Goal: Task Accomplishment & Management: Use online tool/utility

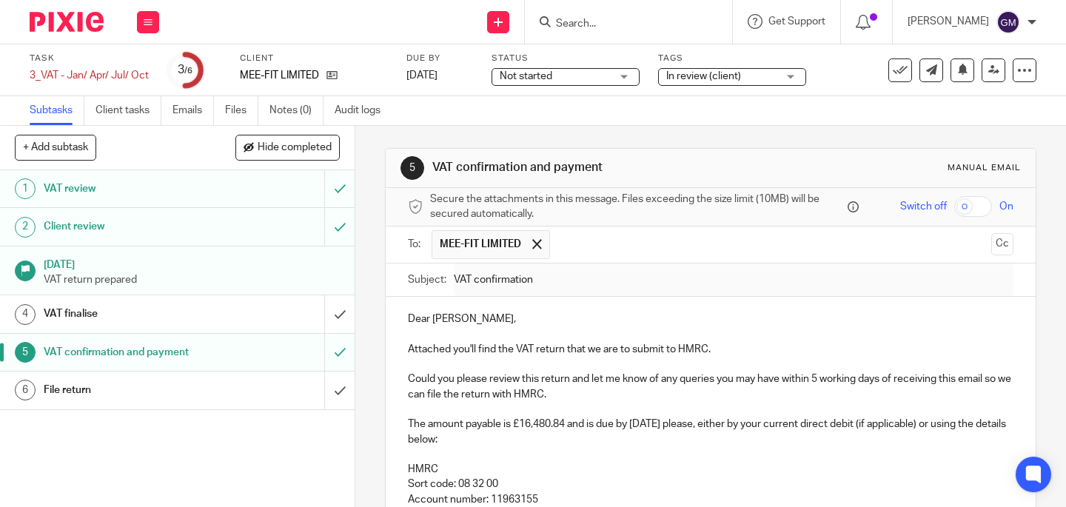
scroll to position [287, 0]
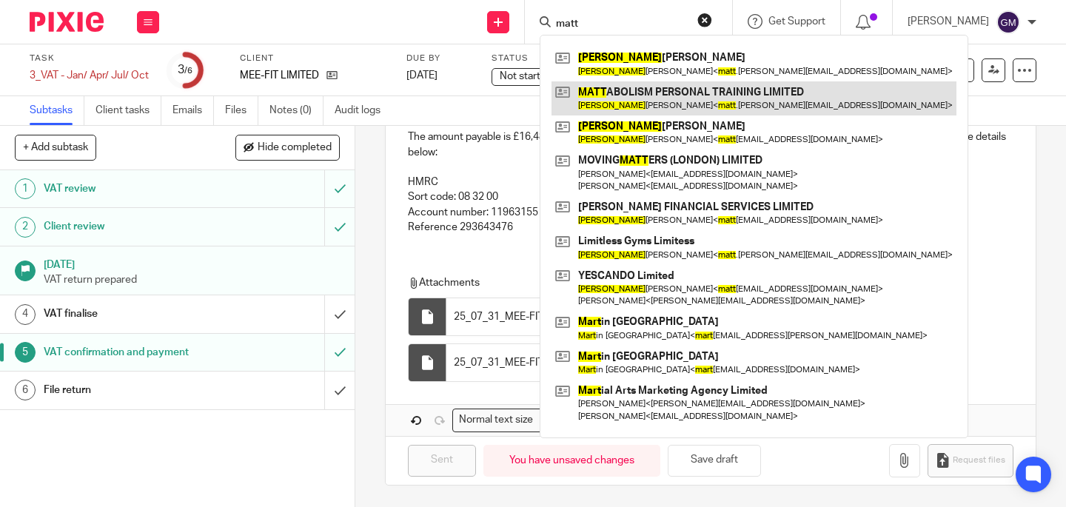
type input "matt"
drag, startPoint x: 682, startPoint y: 94, endPoint x: 668, endPoint y: 95, distance: 14.1
click at [682, 94] on link at bounding box center [753, 98] width 405 height 34
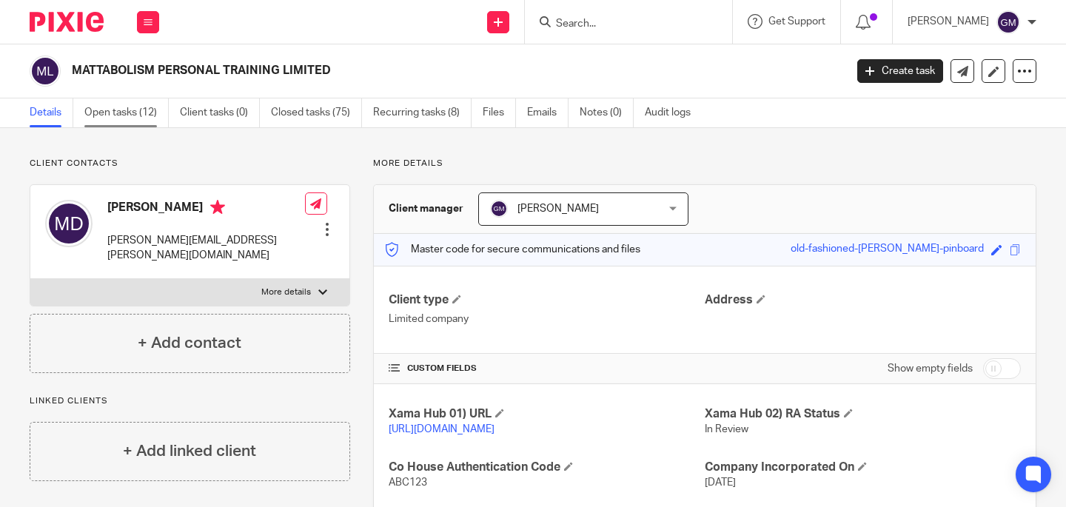
click at [142, 115] on link "Open tasks (12)" at bounding box center [126, 112] width 84 height 29
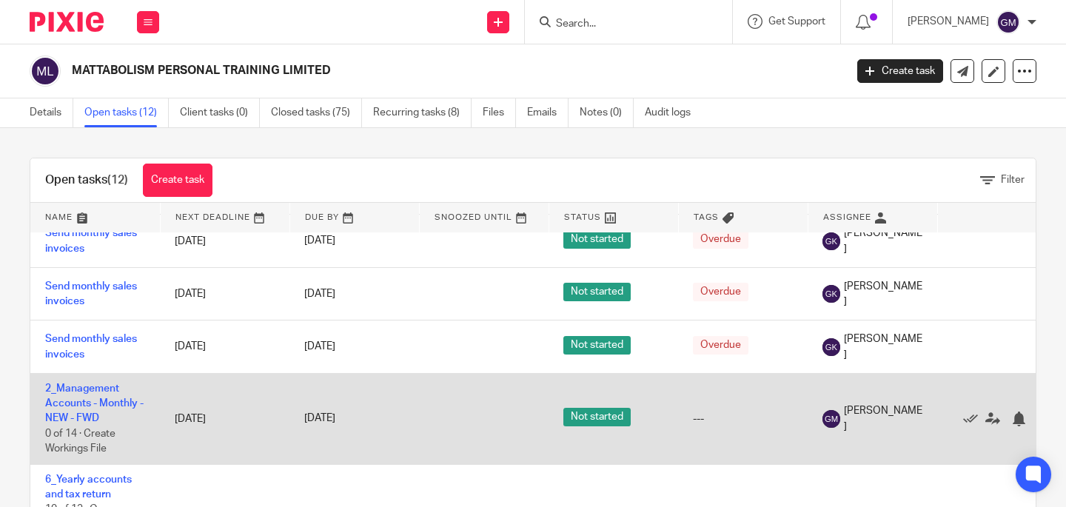
scroll to position [405, 0]
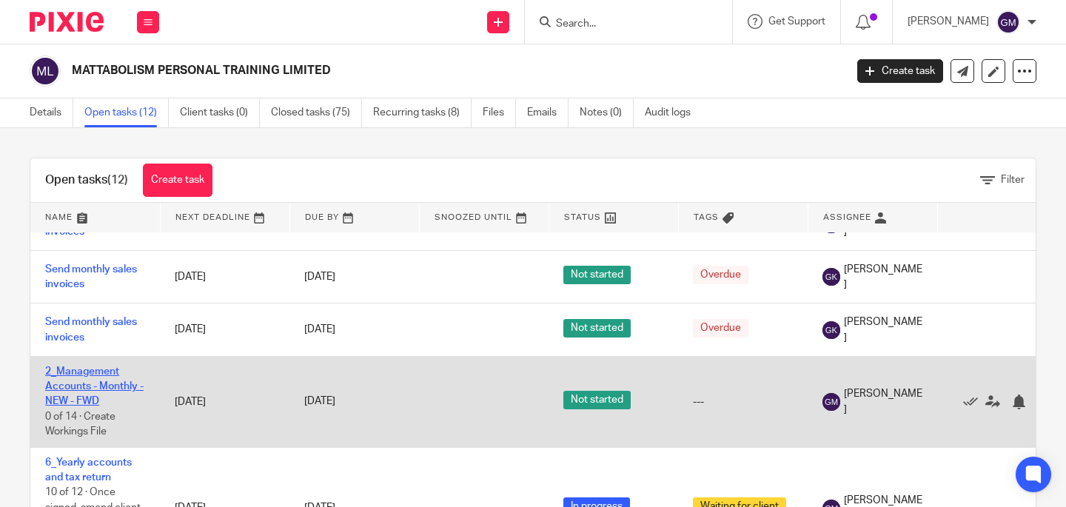
click at [77, 407] on link "2_Management Accounts - Monthly - NEW - FWD" at bounding box center [94, 386] width 98 height 41
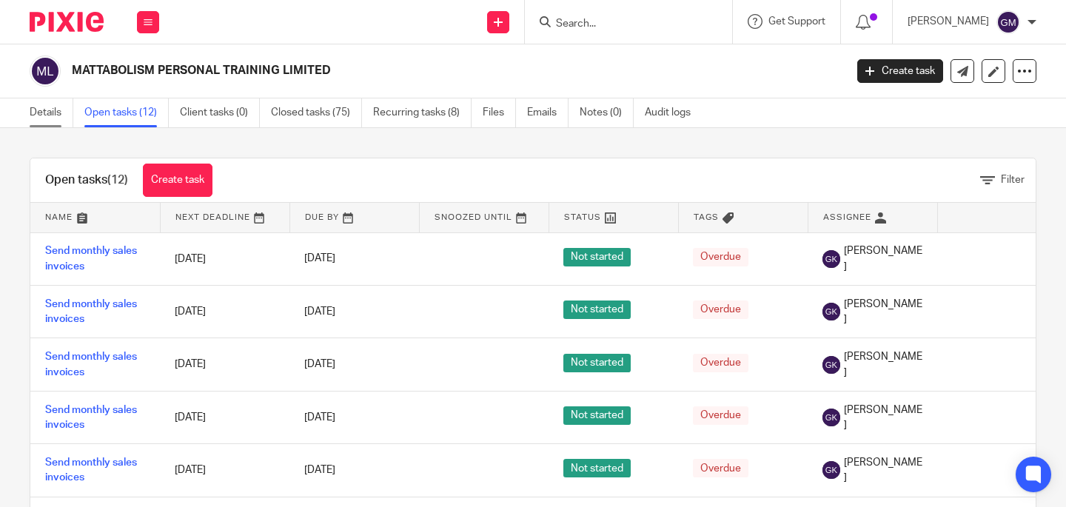
click at [50, 110] on link "Details" at bounding box center [52, 112] width 44 height 29
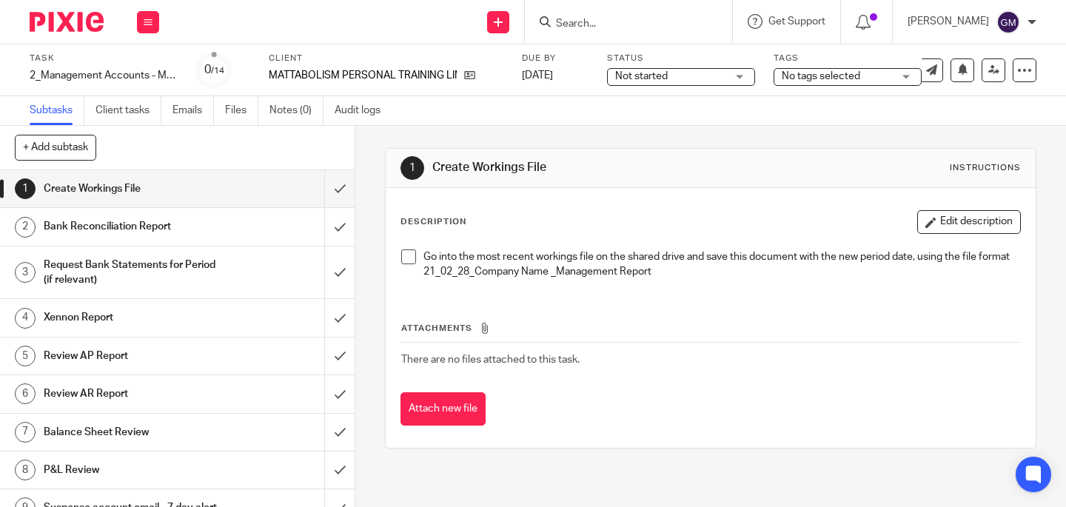
click at [407, 255] on span at bounding box center [408, 256] width 15 height 15
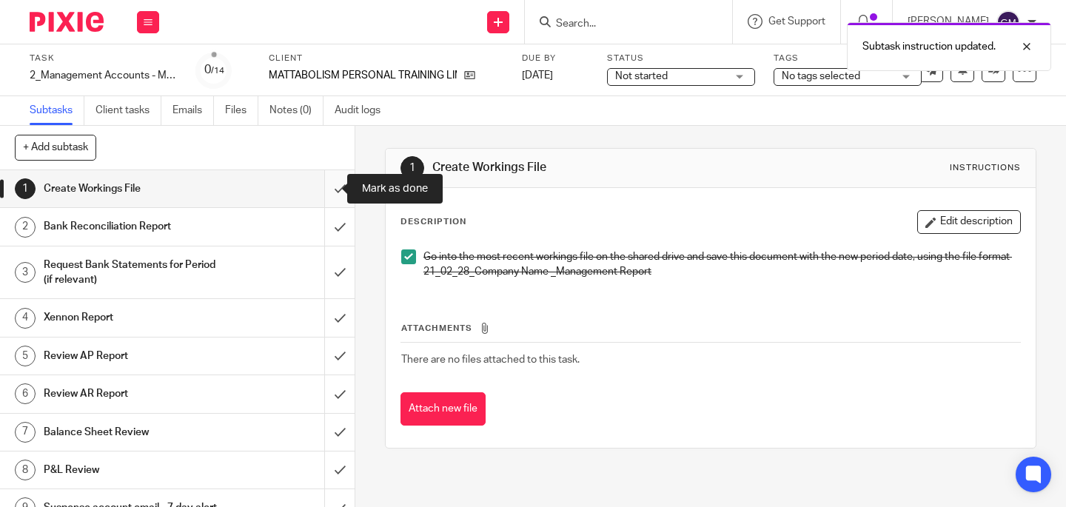
click at [329, 192] on input "submit" at bounding box center [177, 188] width 355 height 37
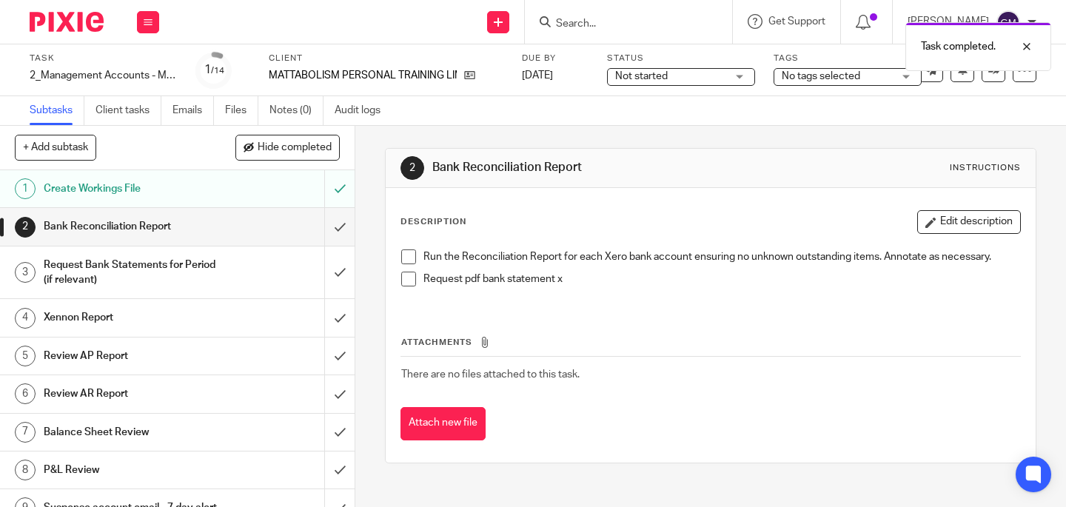
click at [401, 254] on span at bounding box center [408, 256] width 15 height 15
click at [401, 278] on span at bounding box center [408, 279] width 15 height 15
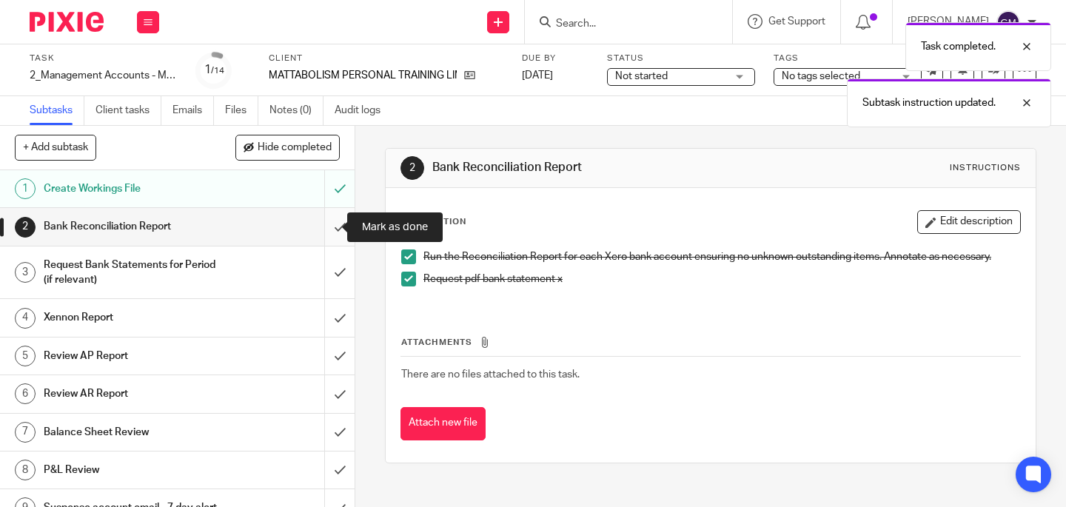
click at [329, 232] on input "submit" at bounding box center [177, 226] width 355 height 37
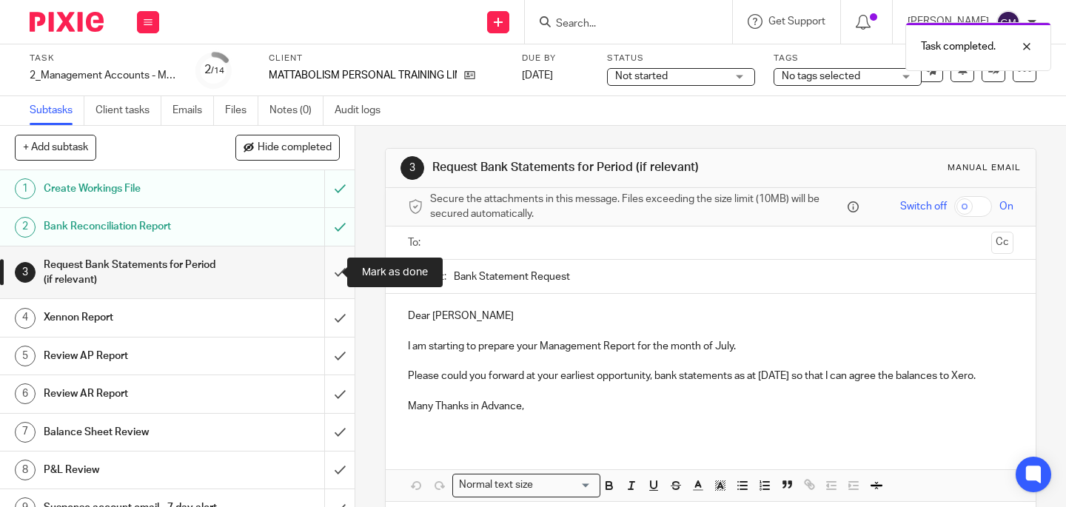
click at [327, 278] on input "submit" at bounding box center [177, 272] width 355 height 53
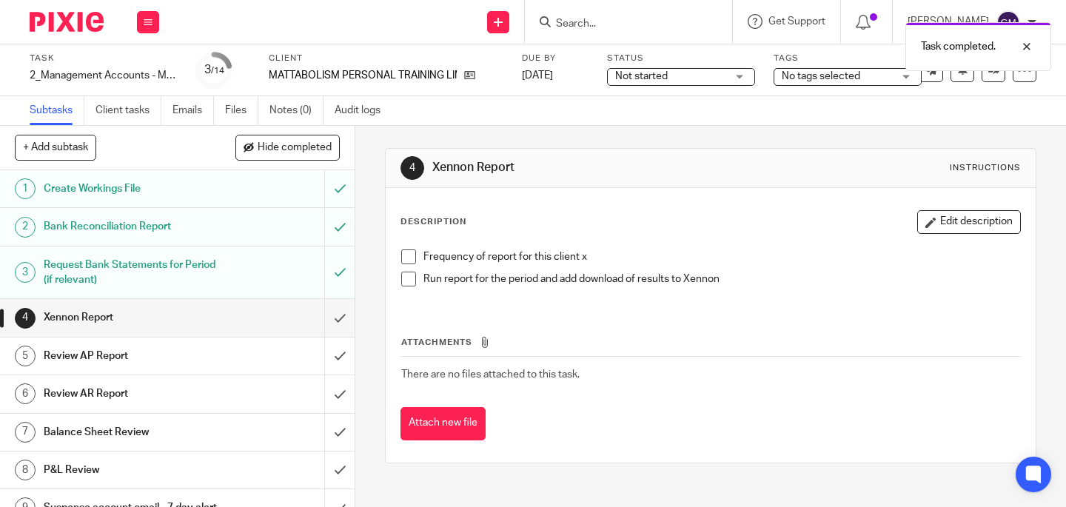
drag, startPoint x: 400, startPoint y: 246, endPoint x: 399, endPoint y: 266, distance: 20.0
click at [400, 246] on div "Frequency of report for this client x Run report for the period and add downloa…" at bounding box center [711, 273] width 634 height 63
click at [405, 246] on div "Frequency of report for this client x Run report for the period and add downloa…" at bounding box center [711, 273] width 634 height 63
click at [403, 261] on span at bounding box center [408, 256] width 15 height 15
click at [405, 280] on span at bounding box center [408, 279] width 15 height 15
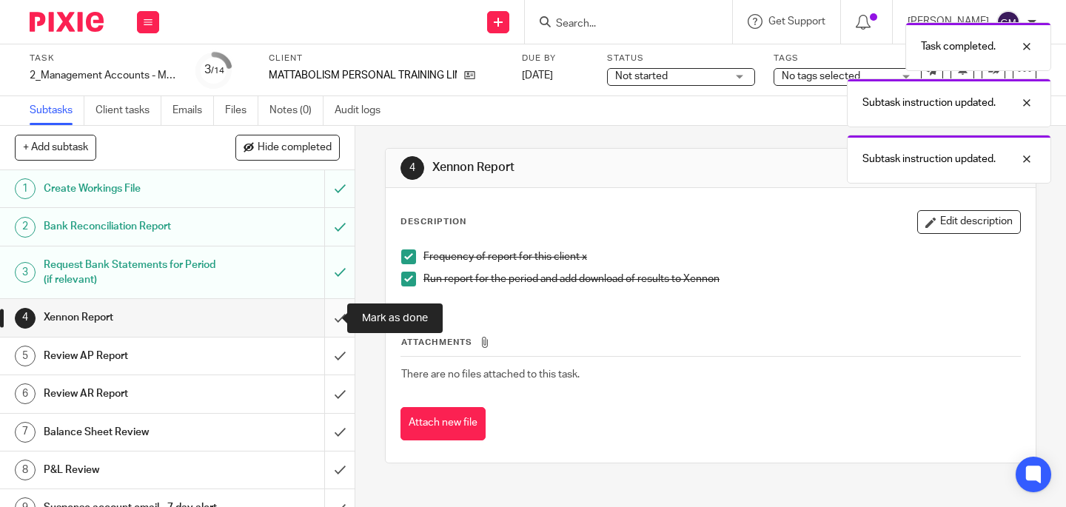
click at [329, 326] on input "submit" at bounding box center [177, 317] width 355 height 37
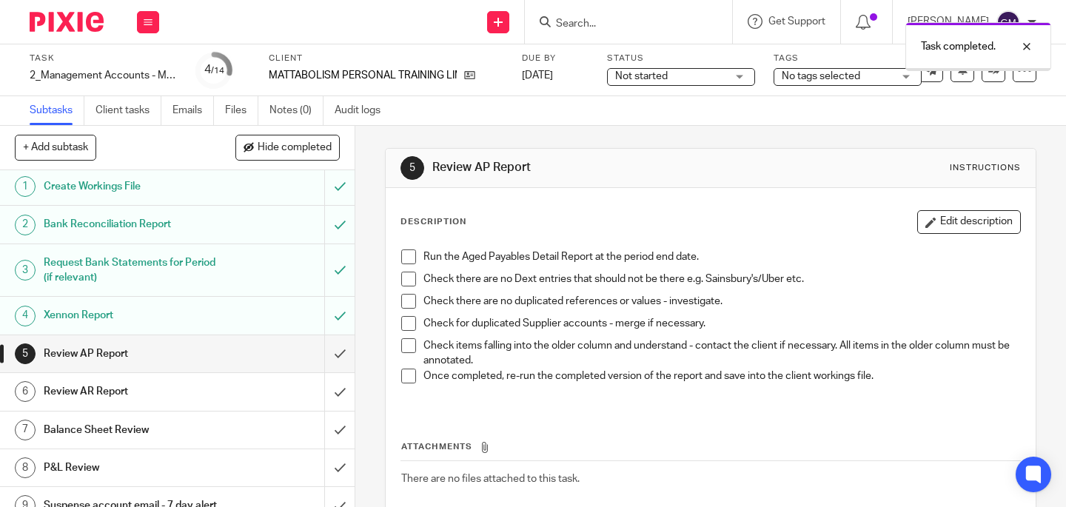
scroll to position [3, 0]
click at [401, 259] on span at bounding box center [408, 256] width 15 height 15
click at [401, 273] on span at bounding box center [408, 279] width 15 height 15
click at [405, 308] on span at bounding box center [408, 301] width 15 height 15
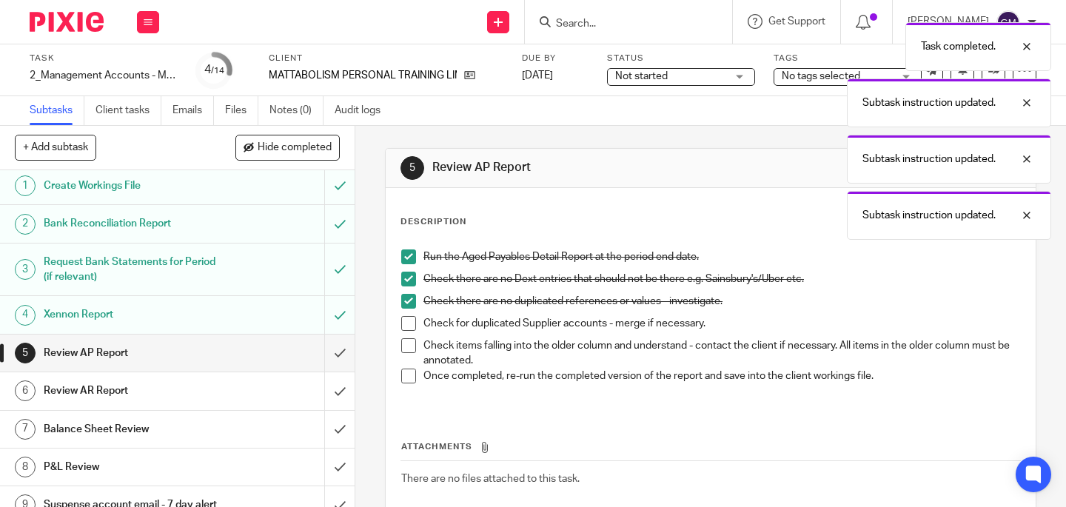
click at [401, 329] on span at bounding box center [408, 323] width 15 height 15
click at [403, 343] on span at bounding box center [408, 345] width 15 height 15
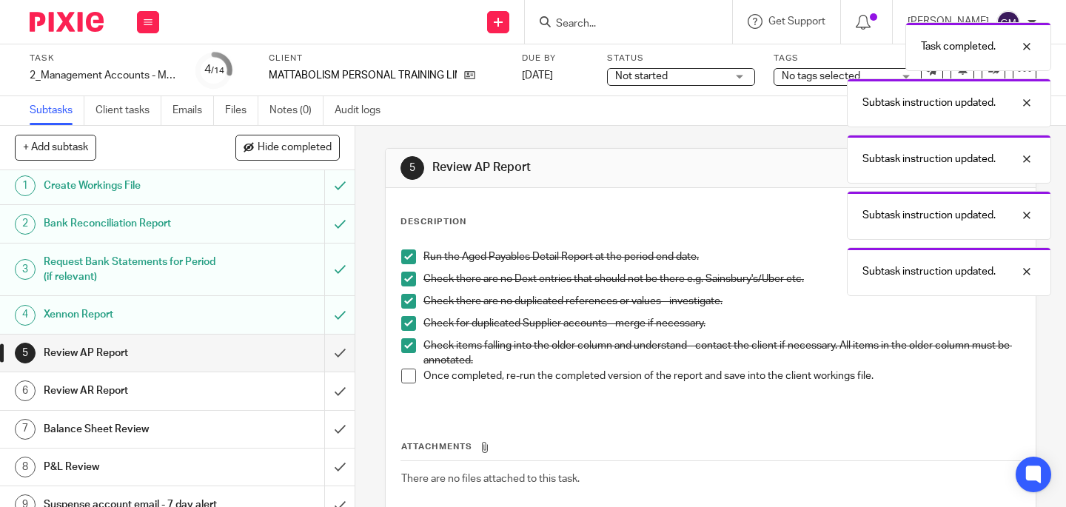
click at [408, 374] on span at bounding box center [408, 376] width 15 height 15
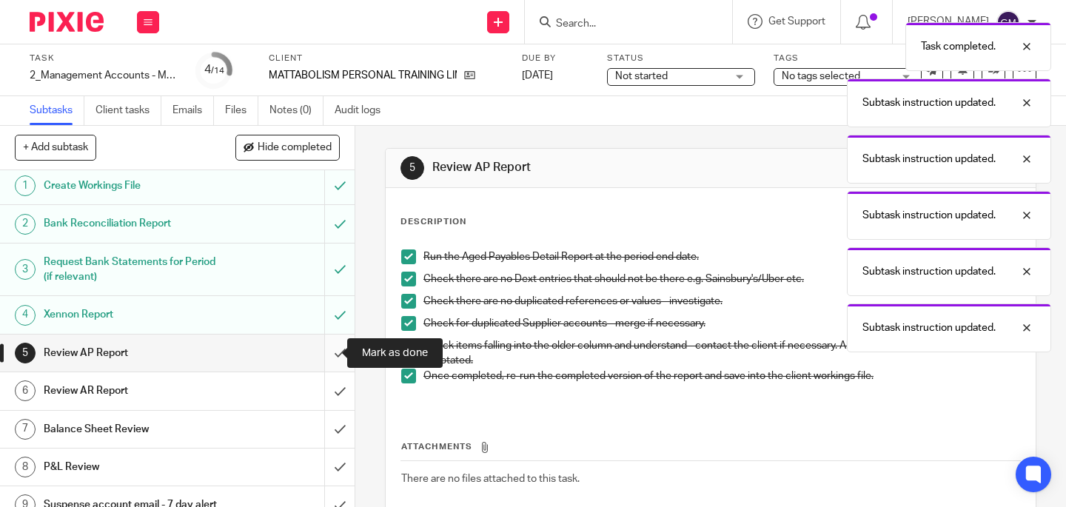
click at [325, 352] on input "submit" at bounding box center [177, 353] width 355 height 37
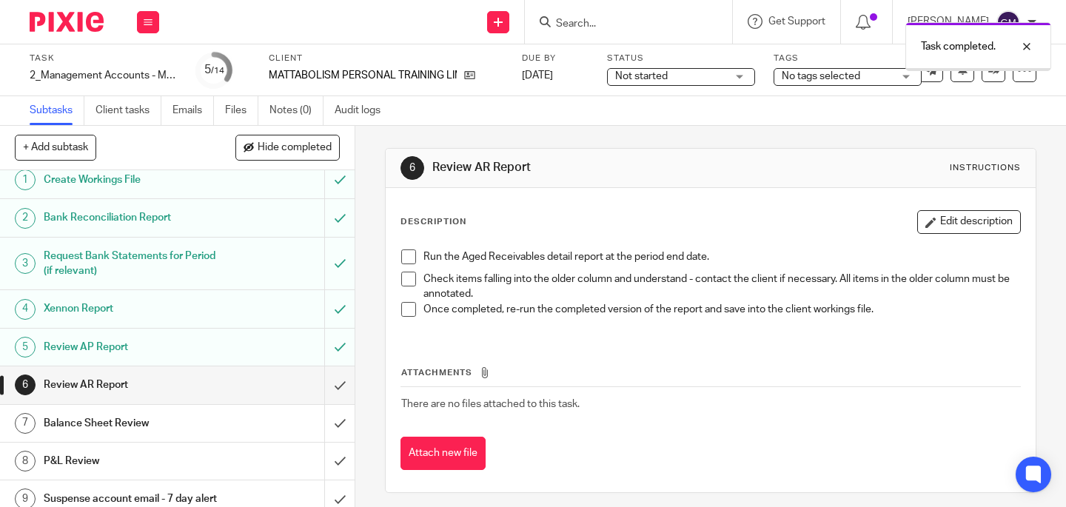
scroll to position [23, 0]
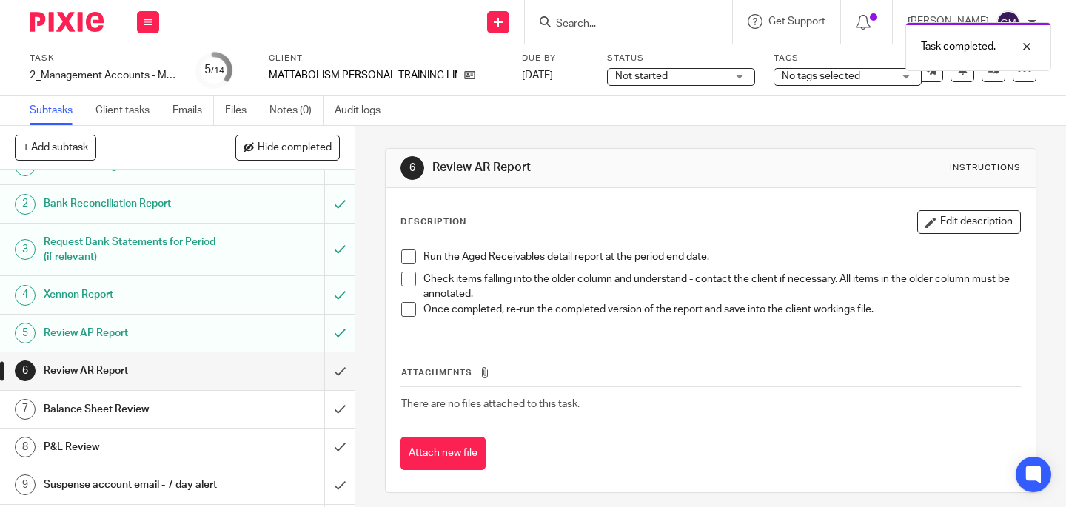
drag, startPoint x: 399, startPoint y: 256, endPoint x: 403, endPoint y: 266, distance: 11.3
click at [401, 255] on span at bounding box center [408, 256] width 15 height 15
click at [406, 276] on span at bounding box center [408, 279] width 15 height 15
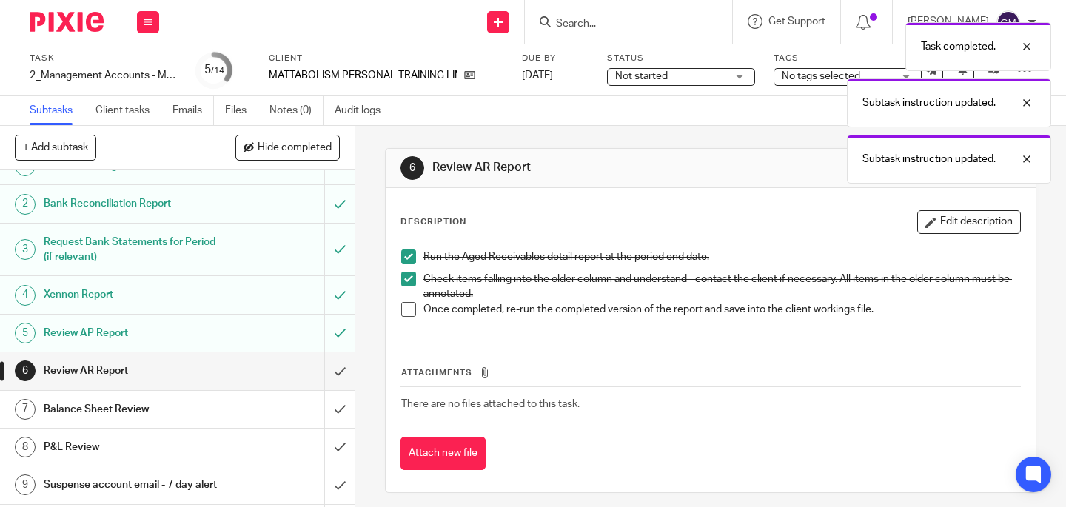
click at [403, 307] on span at bounding box center [408, 309] width 15 height 15
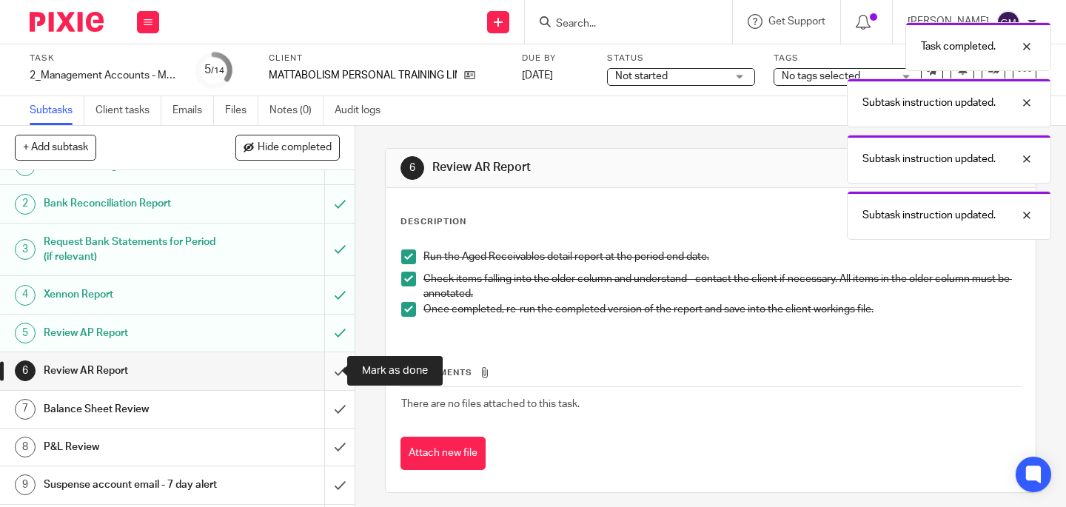
drag, startPoint x: 326, startPoint y: 378, endPoint x: 321, endPoint y: 372, distance: 8.0
click at [326, 378] on input "submit" at bounding box center [177, 370] width 355 height 37
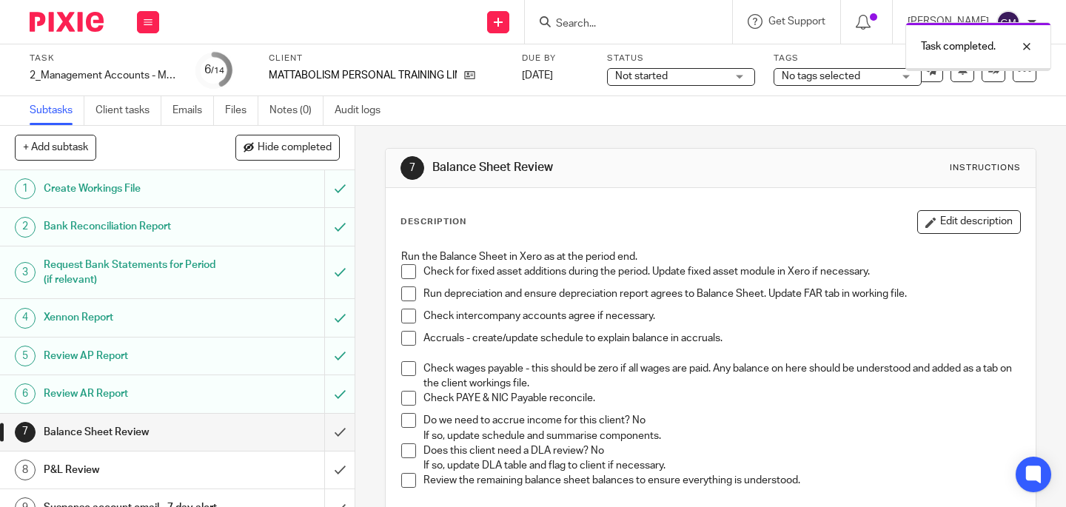
scroll to position [140, 0]
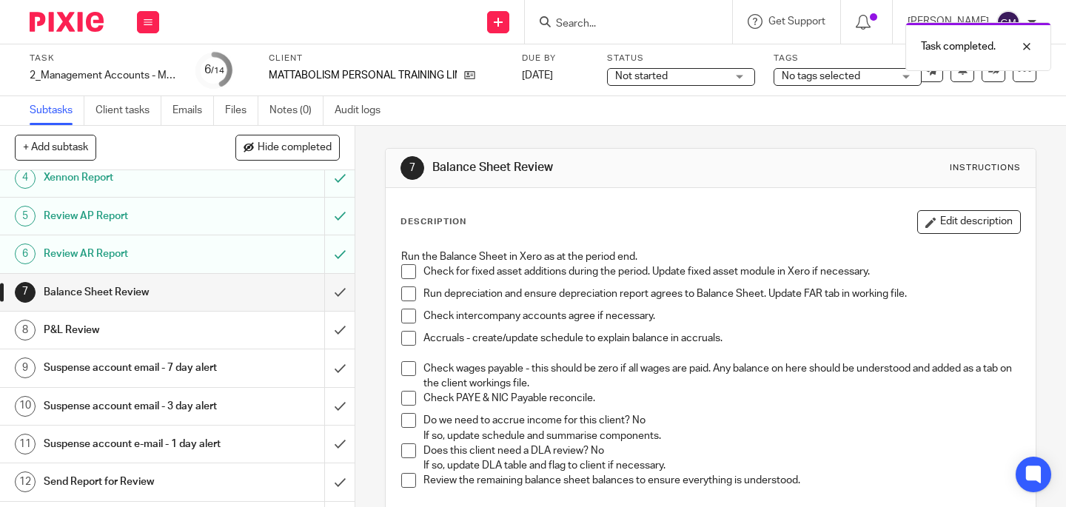
click at [406, 267] on span at bounding box center [408, 271] width 15 height 15
drag, startPoint x: 398, startPoint y: 293, endPoint x: 403, endPoint y: 308, distance: 15.7
click at [401, 292] on span at bounding box center [408, 293] width 15 height 15
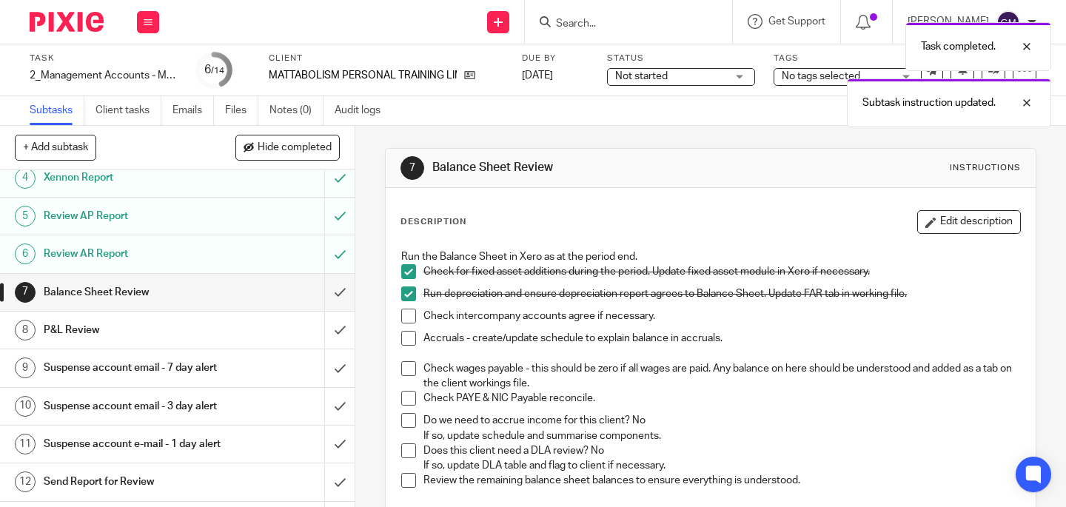
click at [405, 318] on span at bounding box center [408, 316] width 15 height 15
click at [403, 346] on li "Accruals - create/update schedule to explain balance in accruals." at bounding box center [710, 346] width 619 height 30
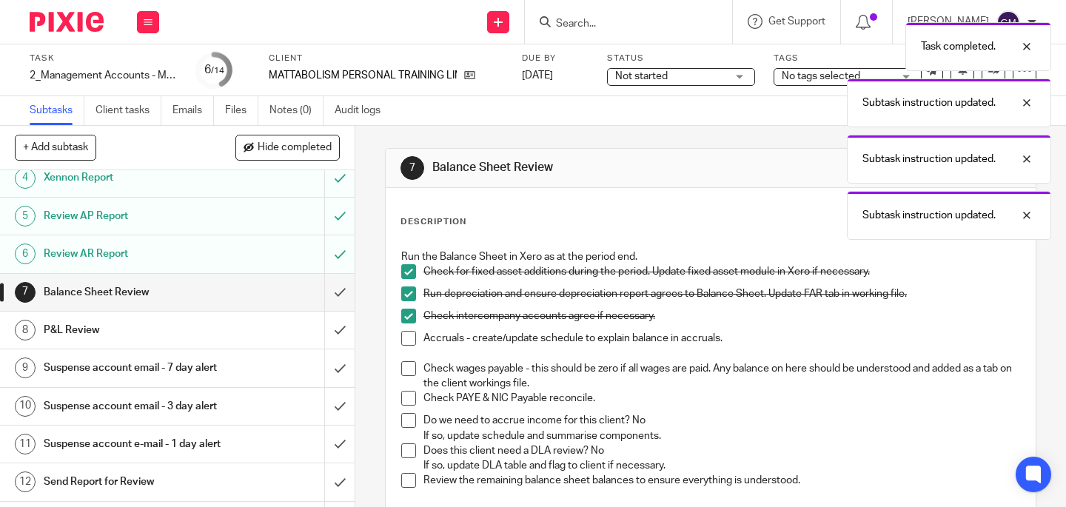
click at [404, 338] on span at bounding box center [408, 338] width 15 height 15
click at [405, 373] on span at bounding box center [408, 368] width 15 height 15
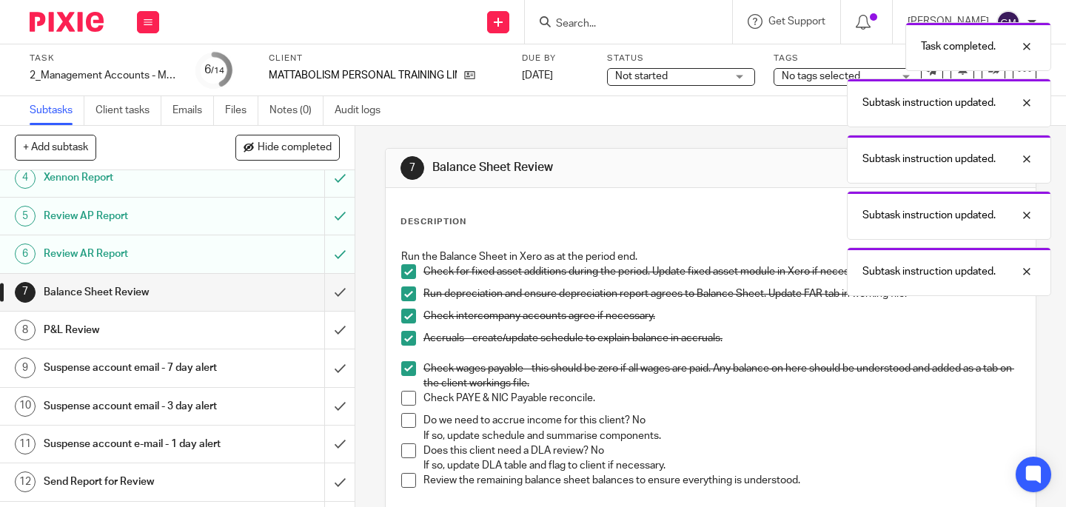
click at [403, 394] on span at bounding box center [408, 398] width 15 height 15
drag, startPoint x: 403, startPoint y: 420, endPoint x: 404, endPoint y: 442, distance: 21.5
click at [403, 420] on span at bounding box center [408, 420] width 15 height 15
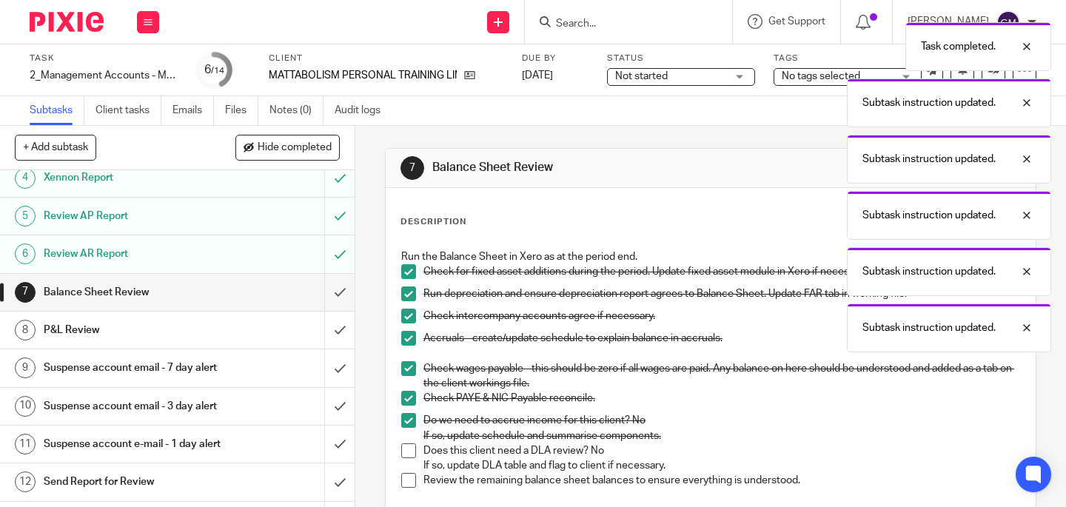
click at [405, 447] on span at bounding box center [408, 450] width 15 height 15
click at [405, 477] on span at bounding box center [408, 480] width 15 height 15
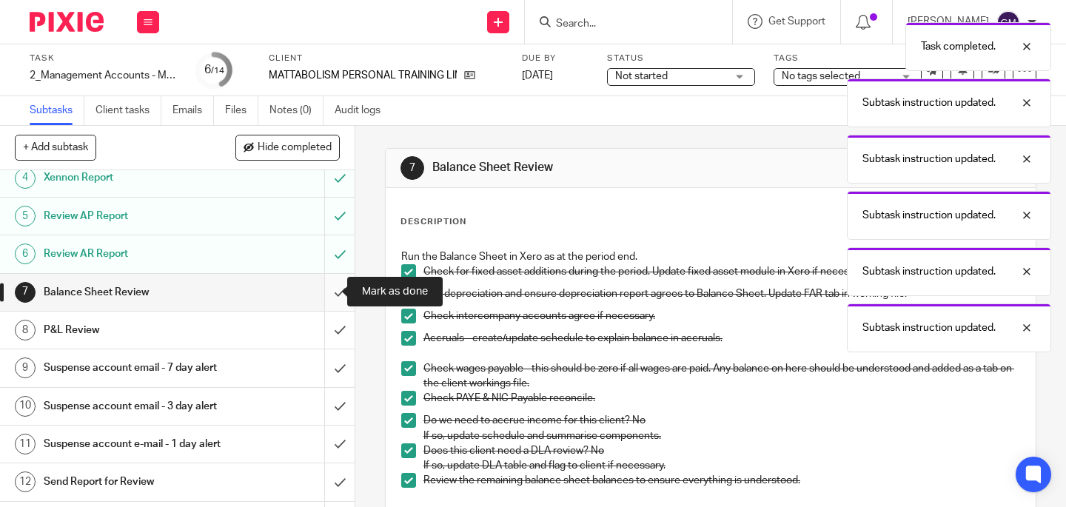
click at [325, 295] on input "submit" at bounding box center [177, 292] width 355 height 37
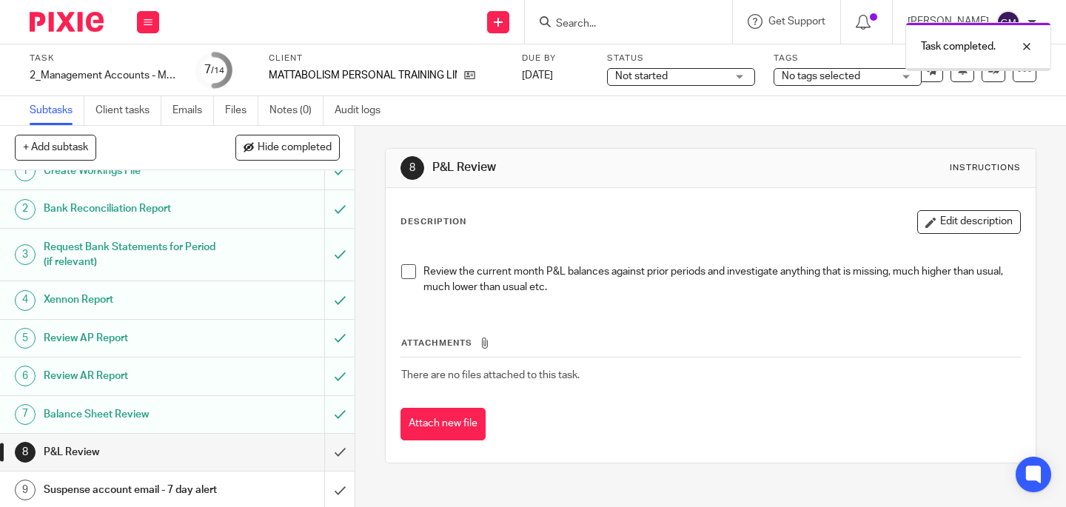
scroll to position [27, 0]
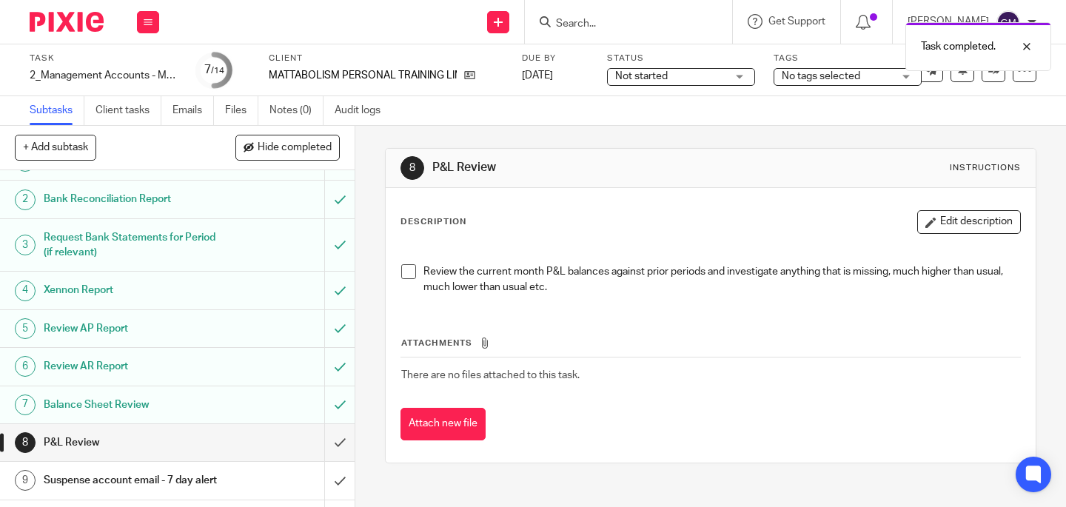
drag, startPoint x: 404, startPoint y: 271, endPoint x: 357, endPoint y: 329, distance: 74.7
click at [404, 271] on span at bounding box center [408, 271] width 15 height 15
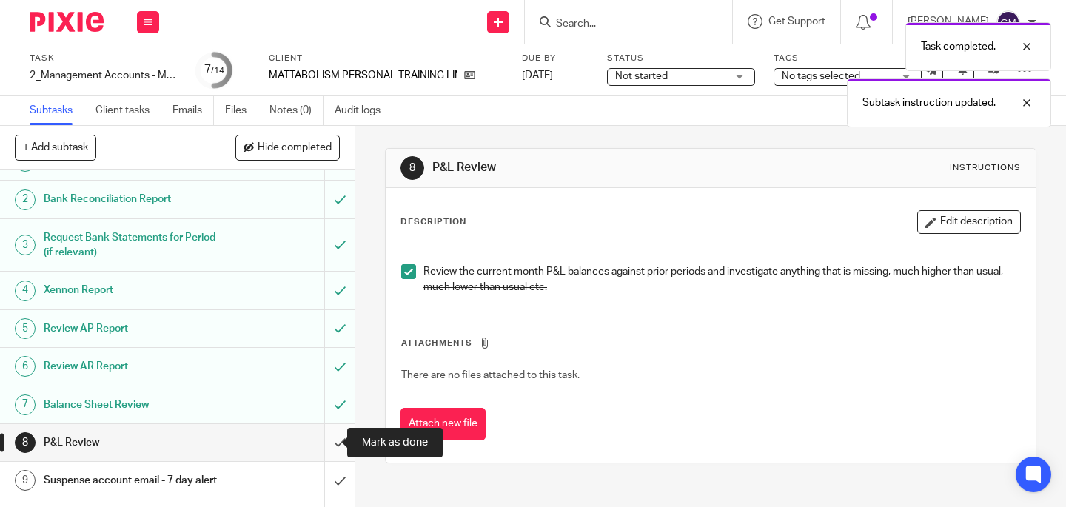
click at [326, 445] on input "submit" at bounding box center [177, 442] width 355 height 37
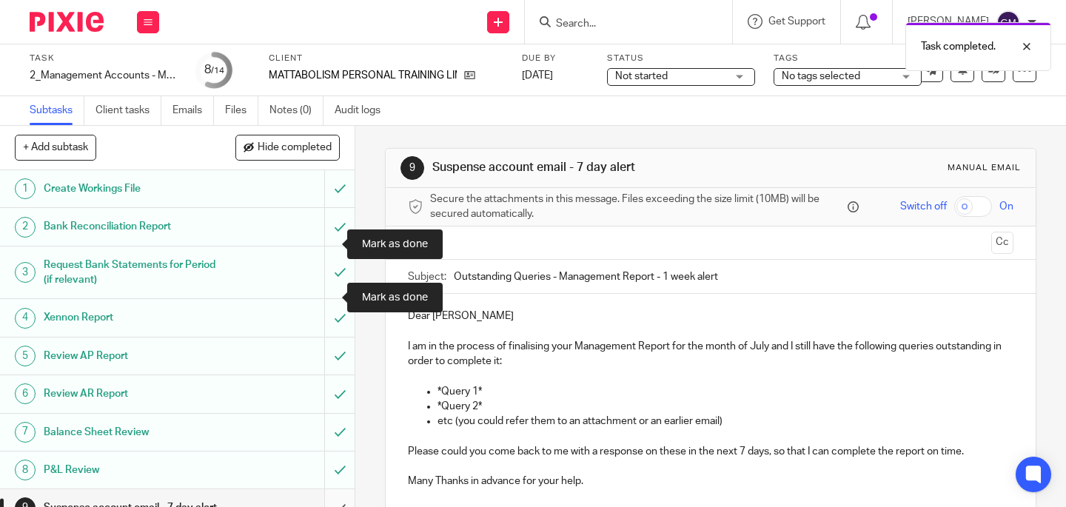
scroll to position [271, 0]
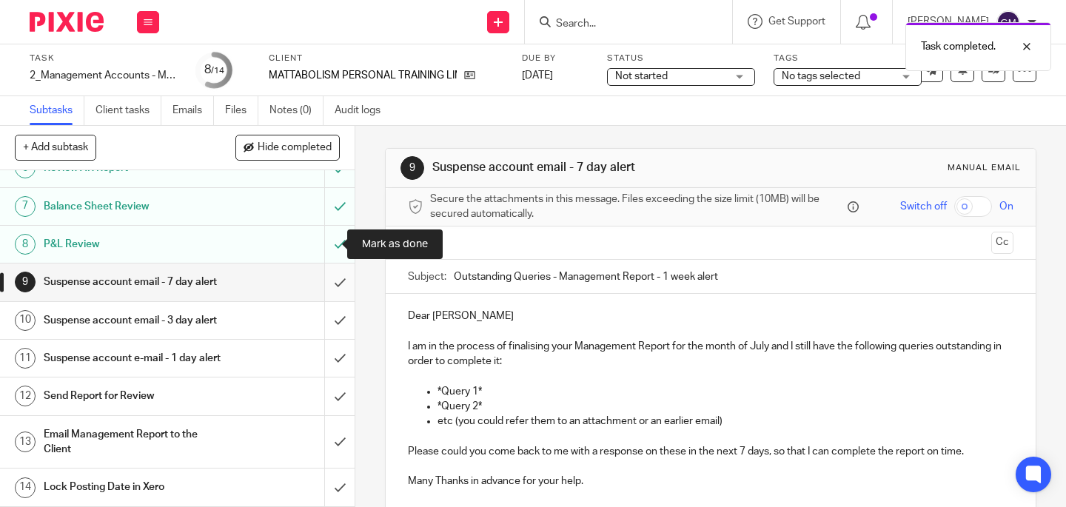
click at [329, 263] on input "submit" at bounding box center [177, 281] width 355 height 37
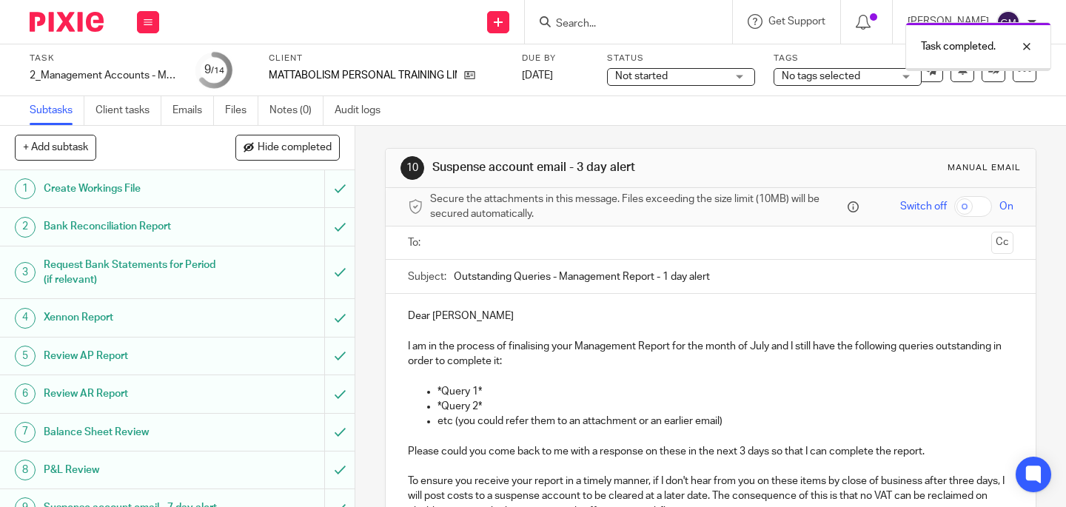
scroll to position [149, 0]
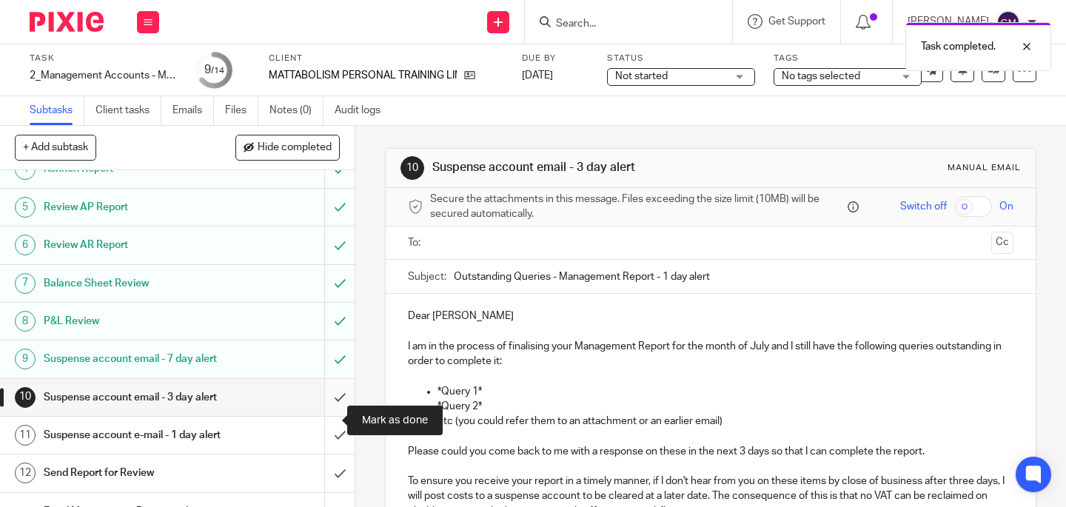
click at [332, 416] on input "submit" at bounding box center [177, 397] width 355 height 37
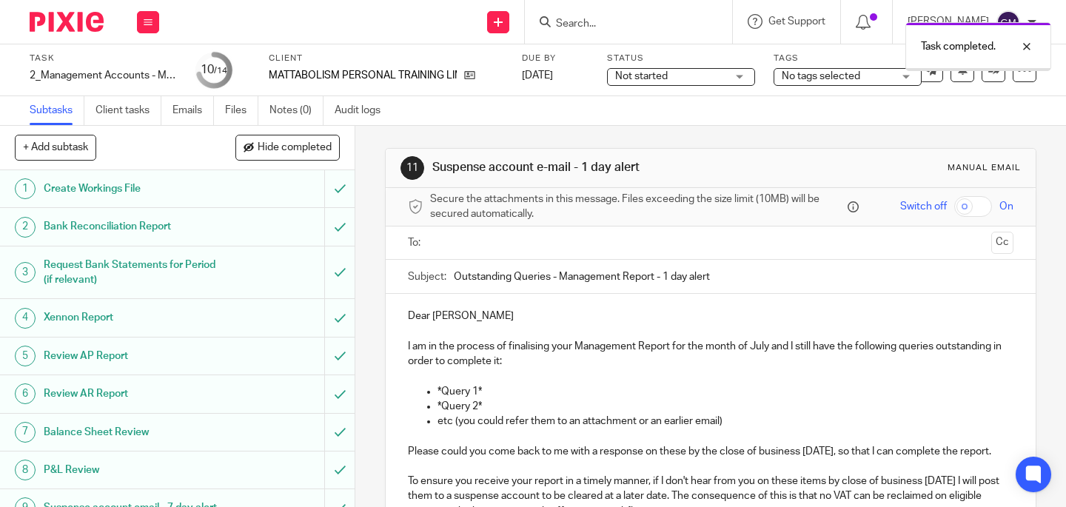
scroll to position [271, 0]
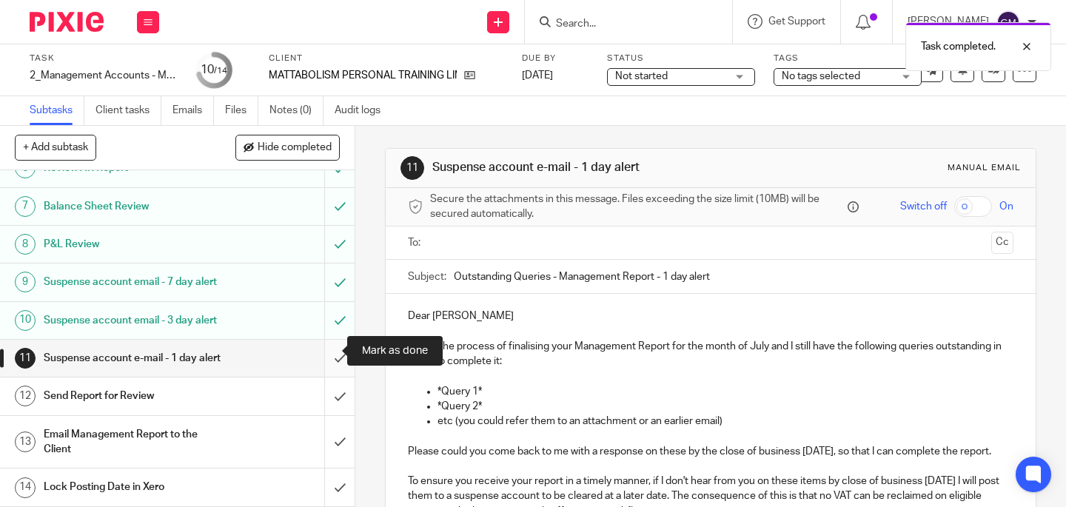
click at [320, 350] on input "submit" at bounding box center [177, 358] width 355 height 37
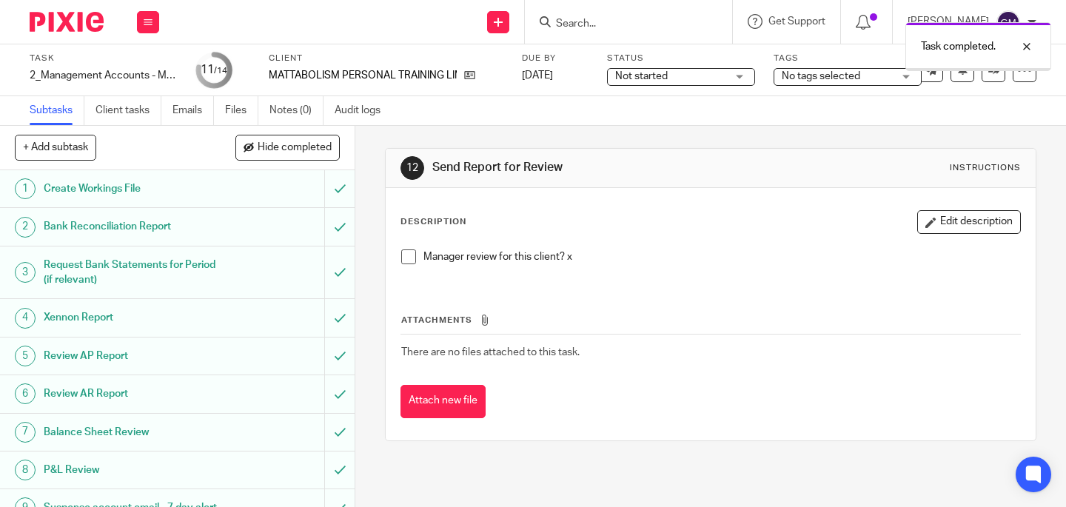
scroll to position [271, 0]
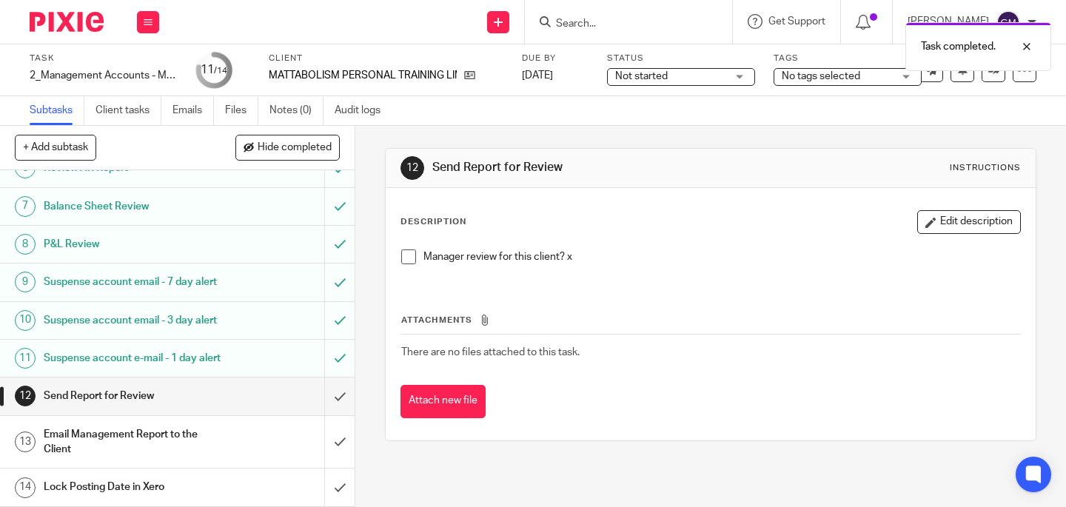
click at [403, 256] on span at bounding box center [408, 256] width 15 height 15
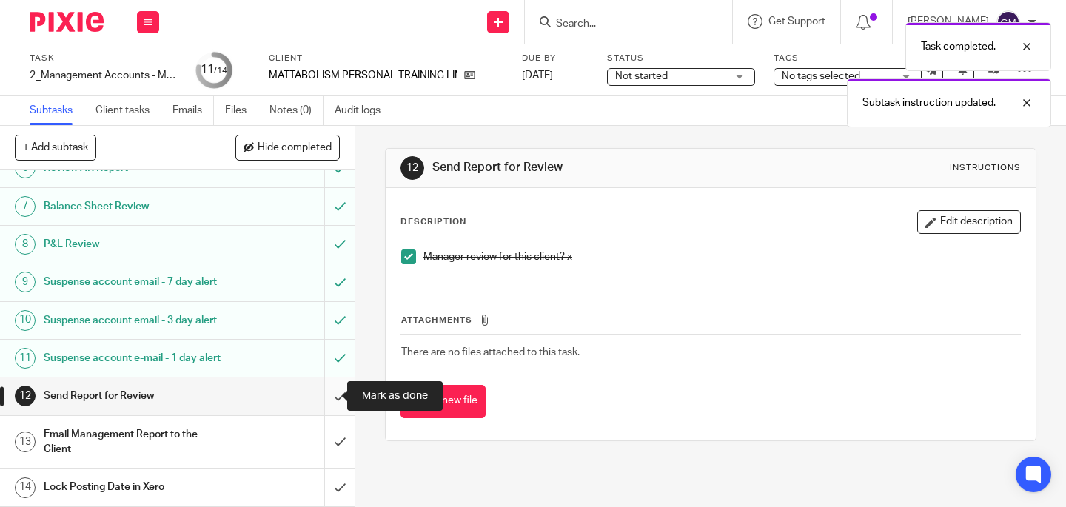
click at [329, 394] on input "submit" at bounding box center [177, 395] width 355 height 37
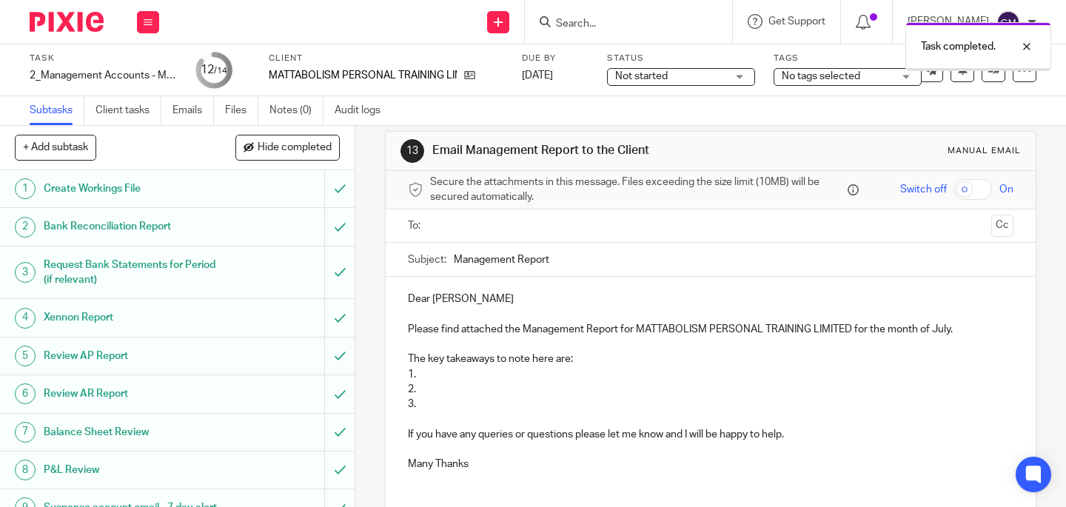
scroll to position [30, 0]
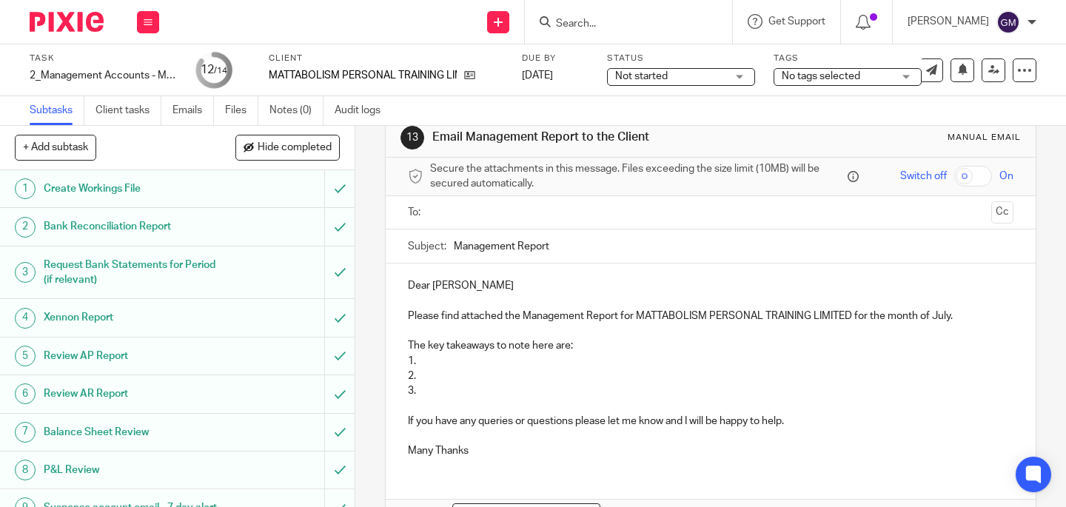
click at [420, 375] on p "2." at bounding box center [710, 376] width 605 height 15
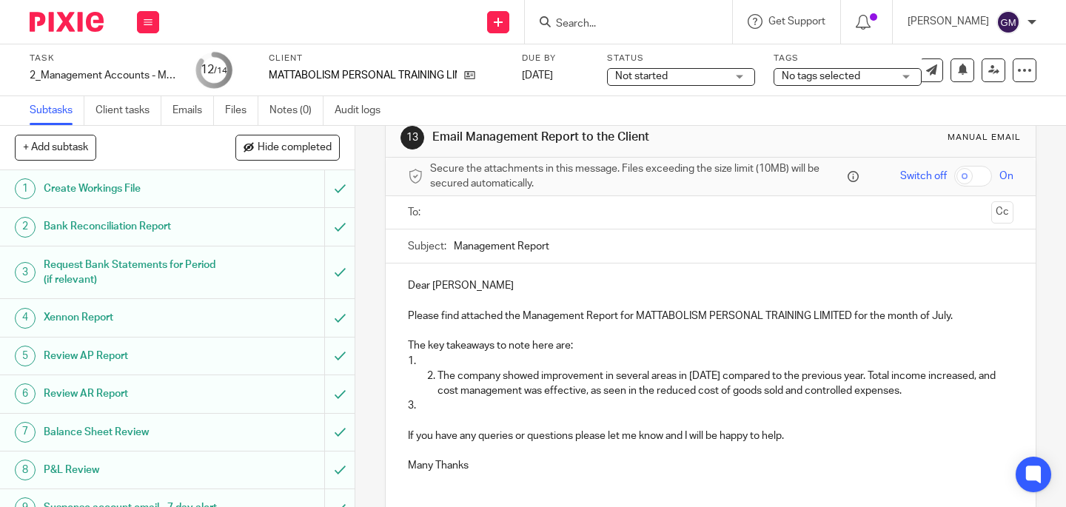
click at [440, 360] on p "1." at bounding box center [710, 361] width 605 height 15
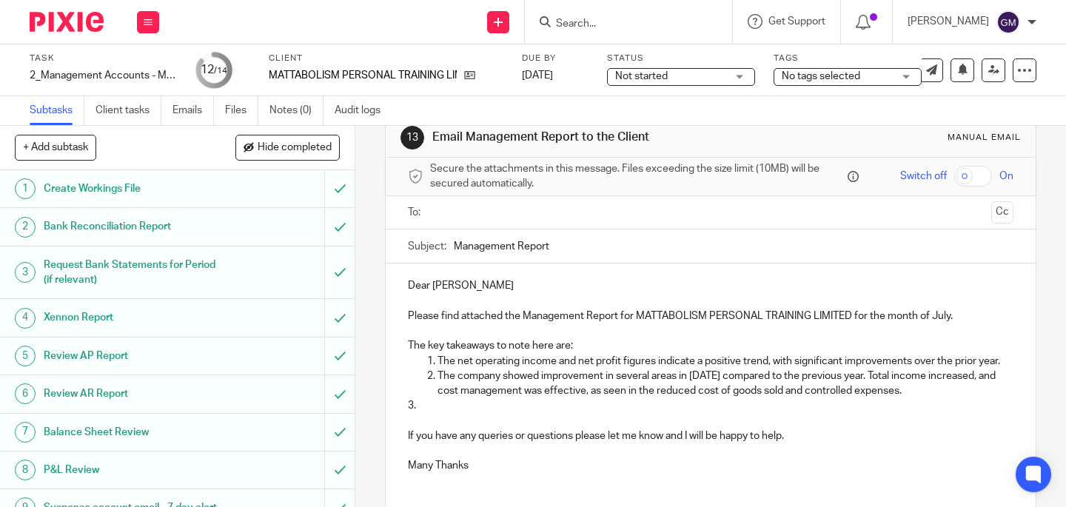
click at [434, 413] on p "3." at bounding box center [710, 405] width 605 height 15
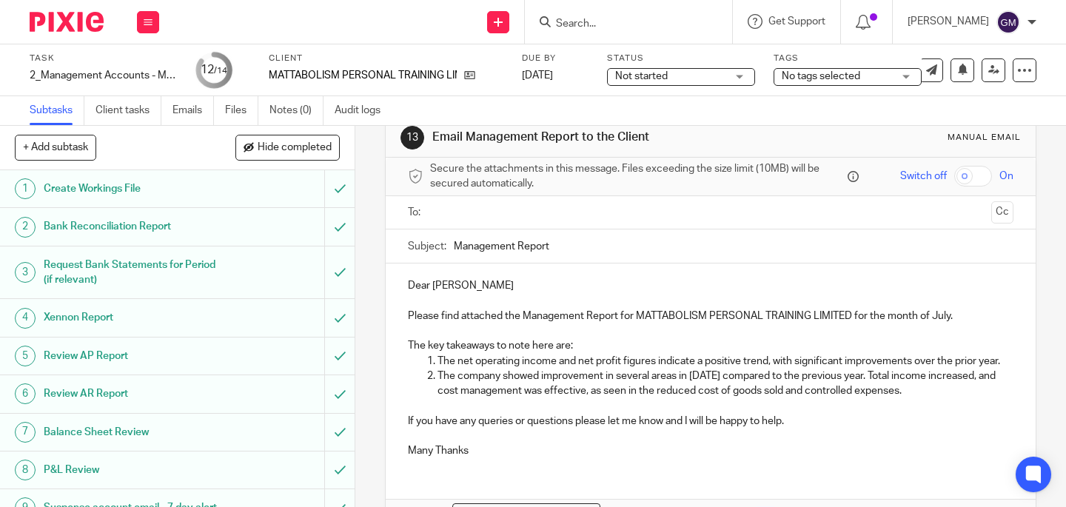
click at [821, 429] on p "If you have any queries or questions please let me know and I will be happy to …" at bounding box center [710, 421] width 605 height 15
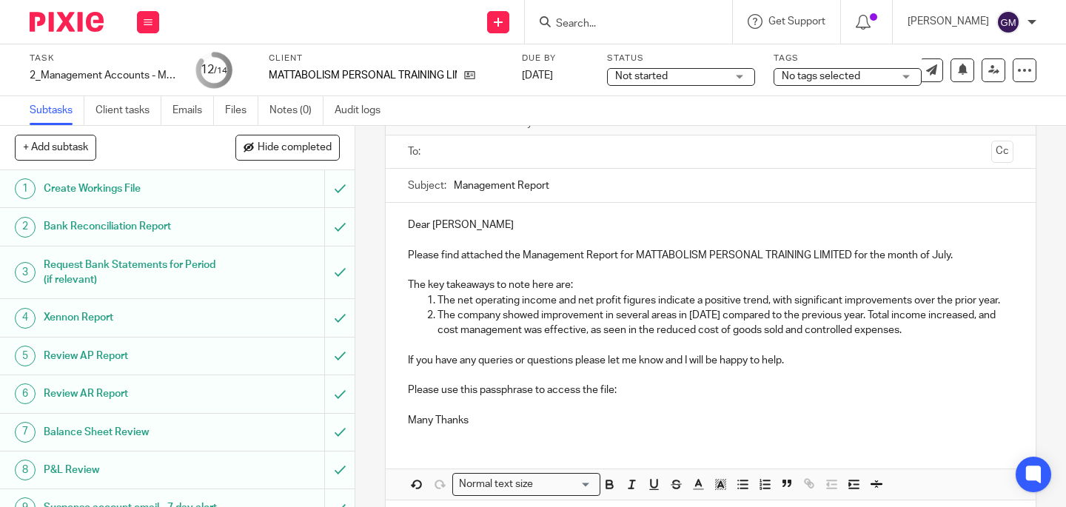
scroll to position [105, 0]
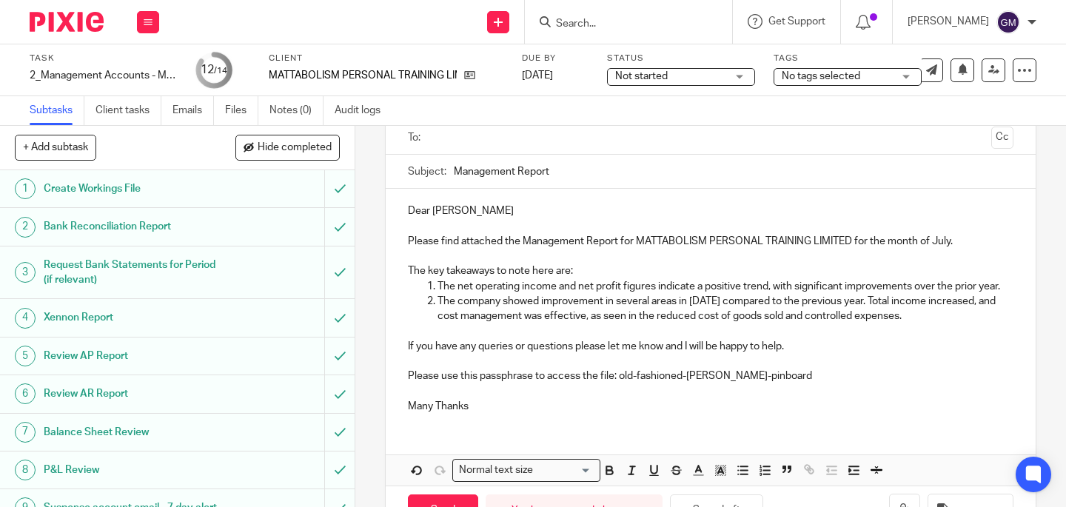
click at [520, 142] on input "text" at bounding box center [710, 138] width 550 height 17
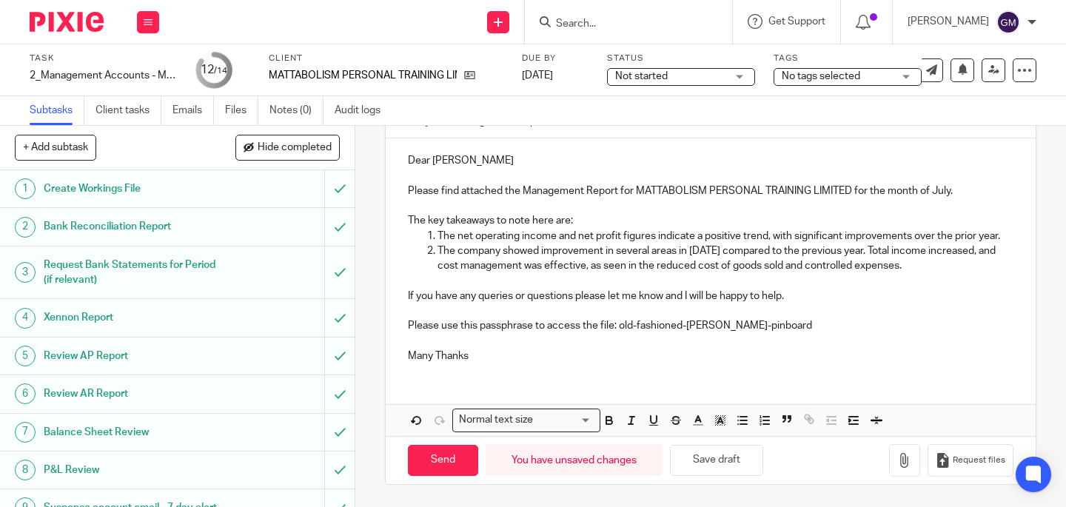
scroll to position [172, 0]
click at [897, 459] on icon "button" at bounding box center [904, 460] width 15 height 15
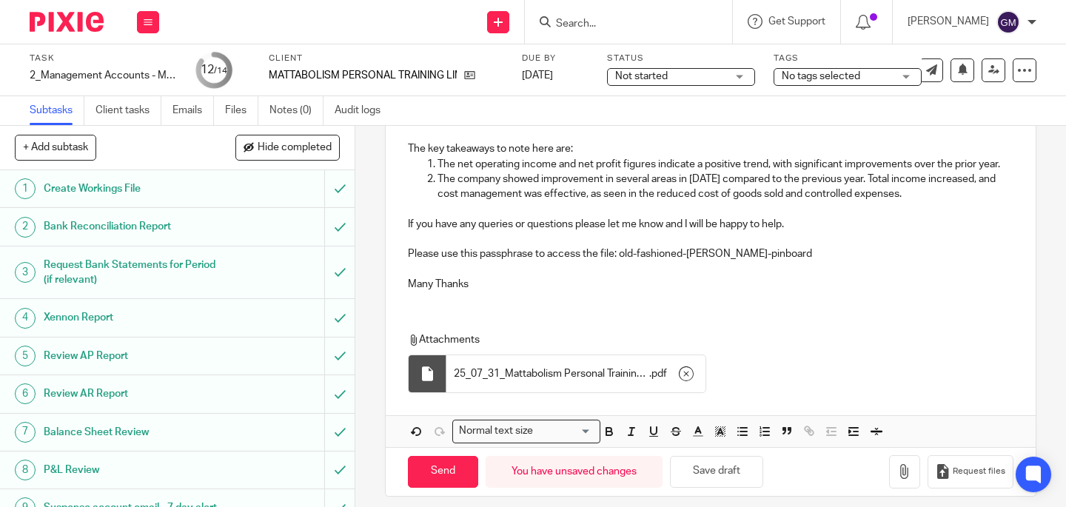
scroll to position [256, 0]
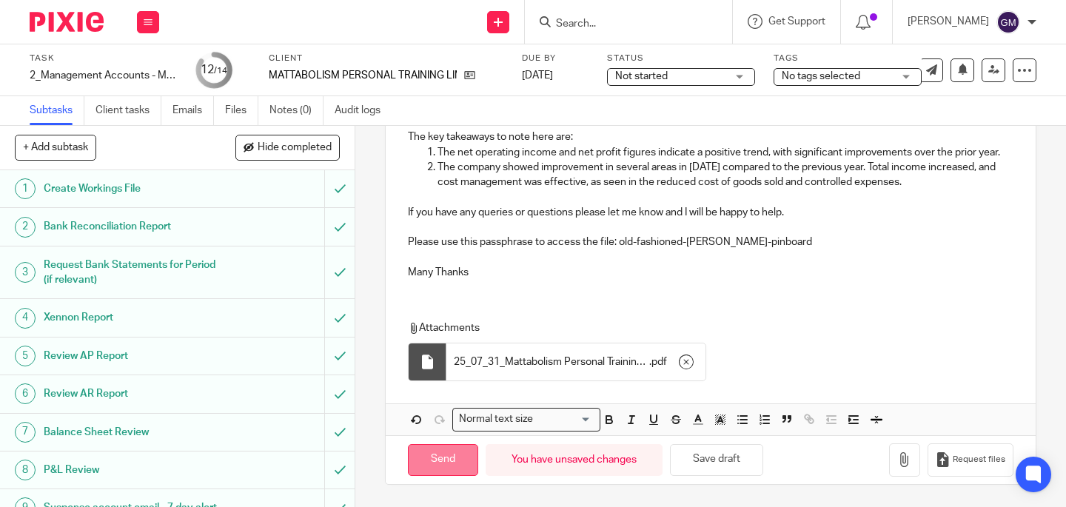
click at [454, 453] on input "Send" at bounding box center [443, 460] width 70 height 32
type input "Sent"
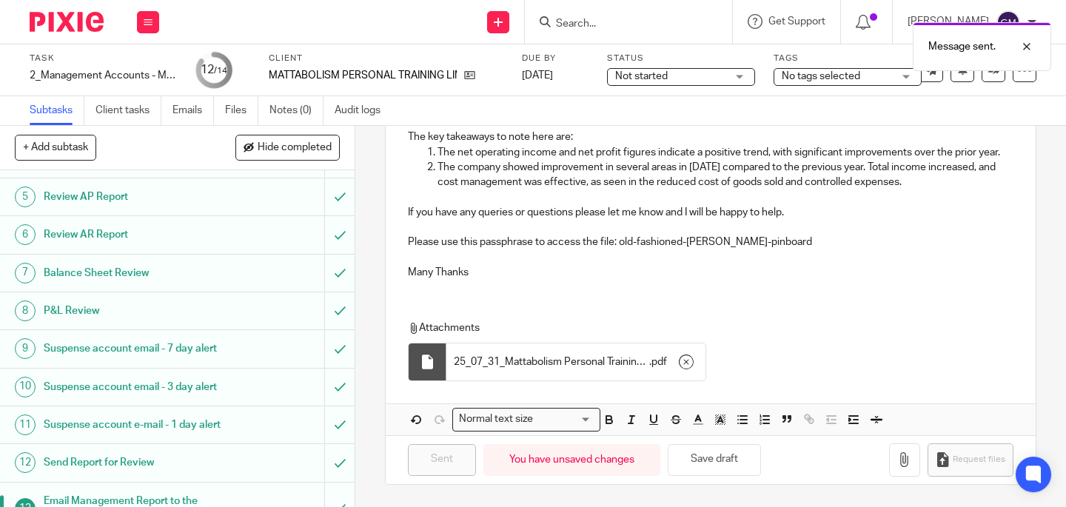
scroll to position [271, 0]
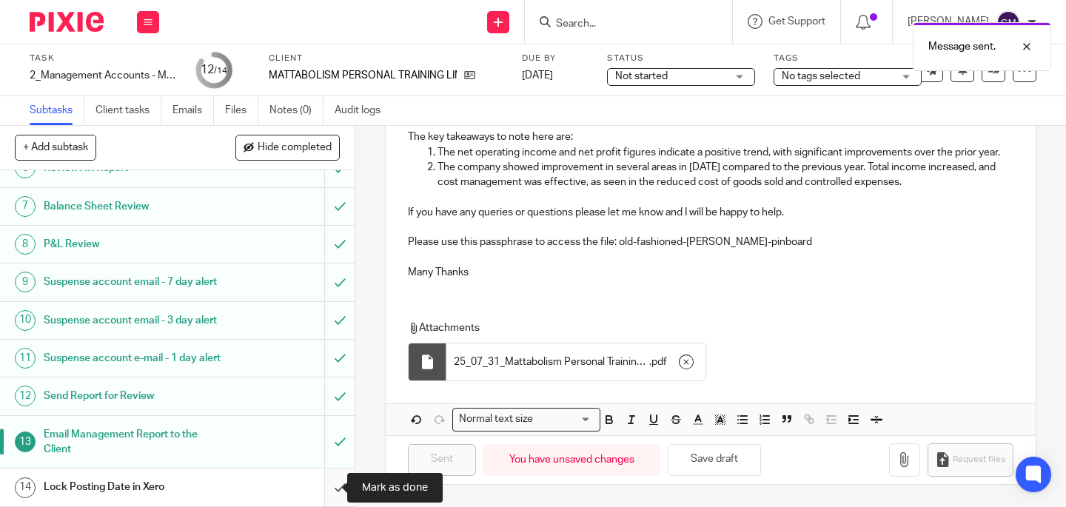
click at [323, 488] on input "submit" at bounding box center [177, 486] width 355 height 37
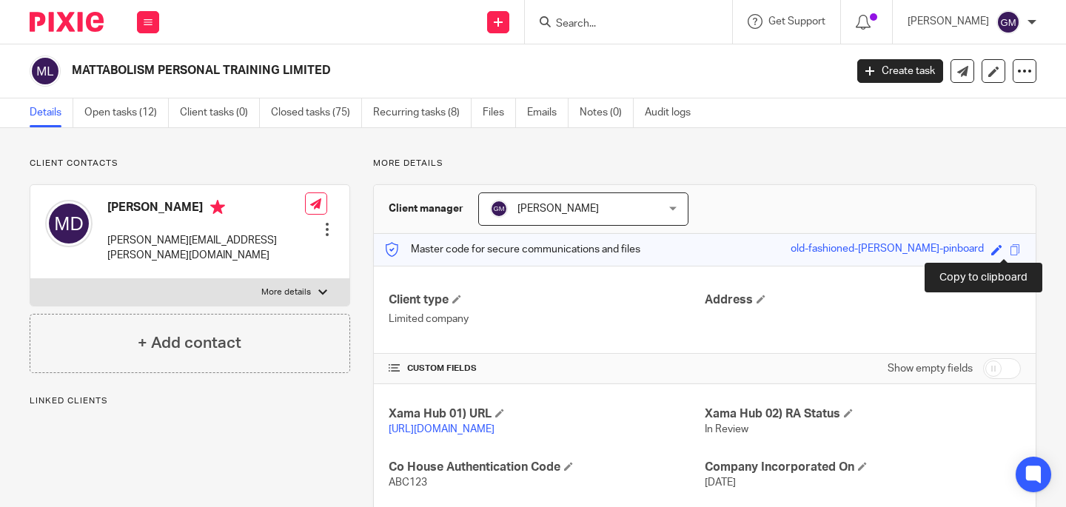
click at [1009, 246] on span at bounding box center [1014, 249] width 11 height 11
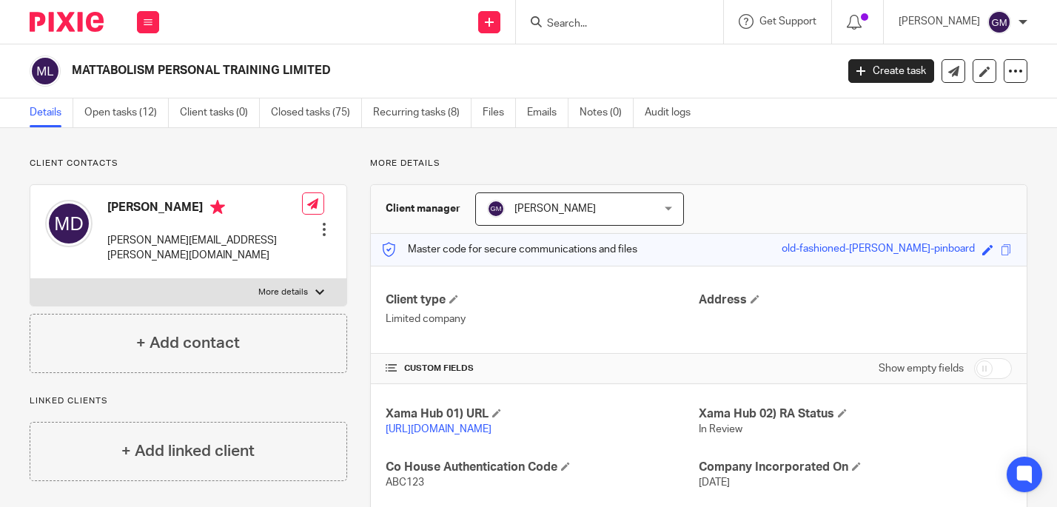
click at [631, 38] on div at bounding box center [619, 22] width 207 height 44
click at [631, 27] on div at bounding box center [619, 22] width 207 height 44
click at [631, 24] on input "Search" at bounding box center [611, 24] width 133 height 13
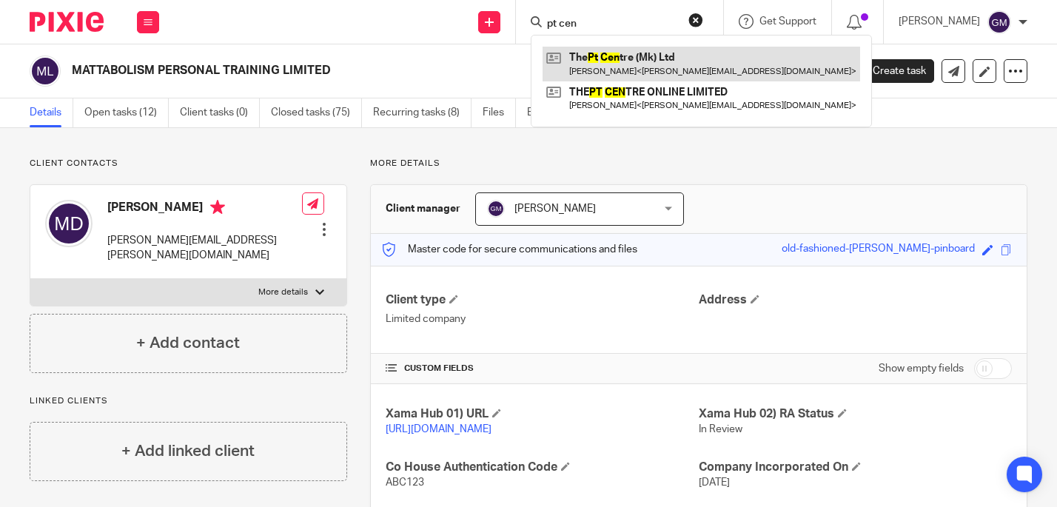
type input "pt cen"
click at [634, 58] on link at bounding box center [701, 64] width 318 height 34
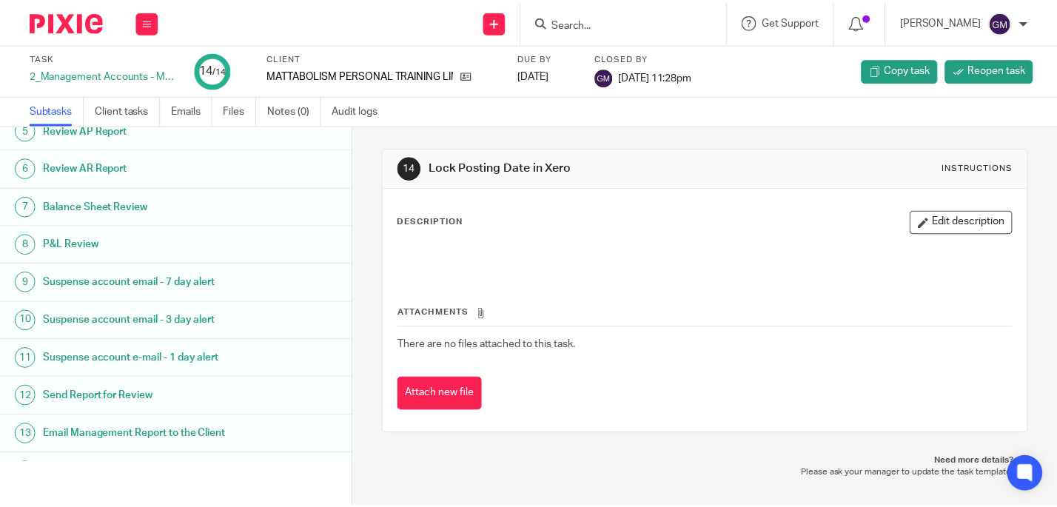
scroll to position [210, 0]
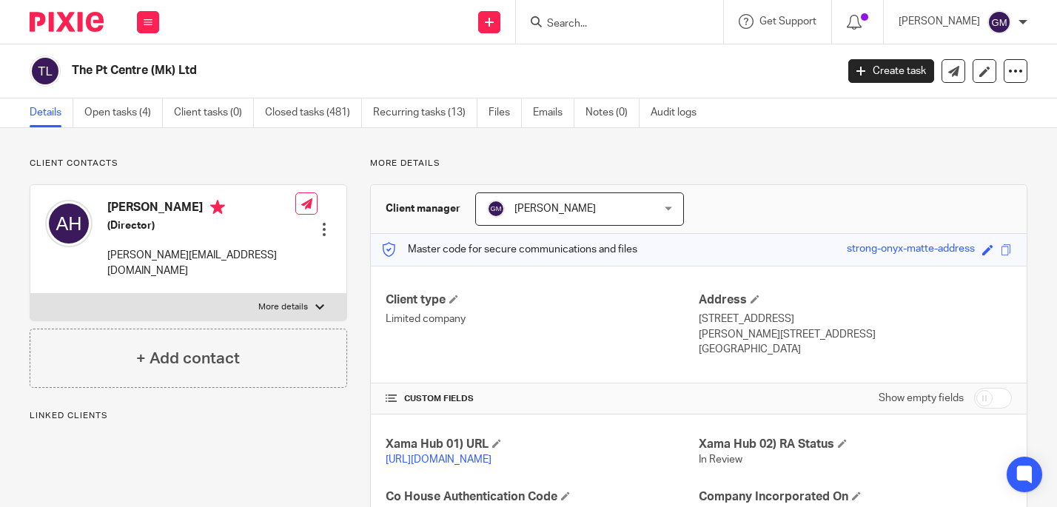
scroll to position [292, 0]
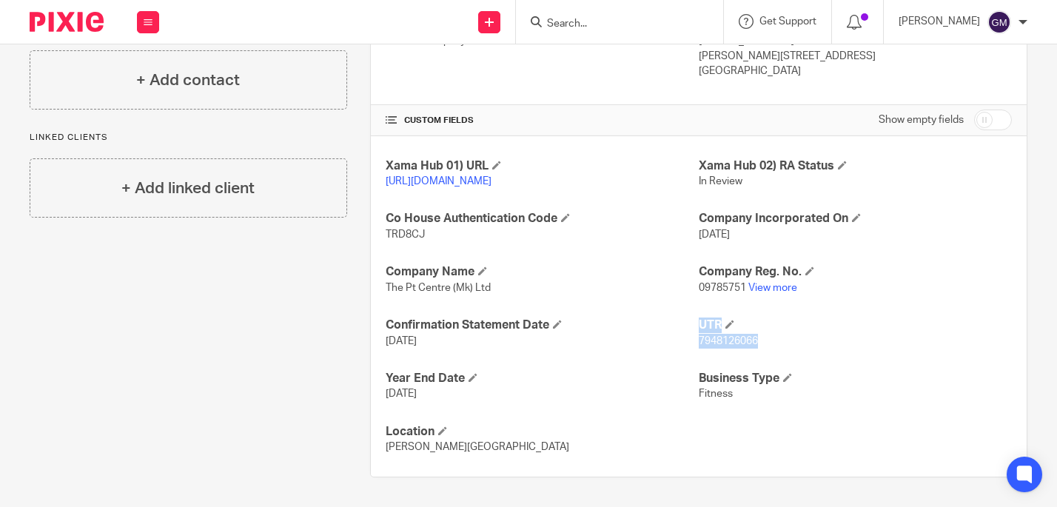
drag, startPoint x: 688, startPoint y: 343, endPoint x: 764, endPoint y: 345, distance: 75.5
click at [764, 345] on div "Xama Hub 01) URL https://platform.xamatech.com/portal/crm/clients/bdcca850-4f8e…" at bounding box center [699, 306] width 656 height 341
click at [768, 343] on p "7948126066" at bounding box center [855, 341] width 313 height 15
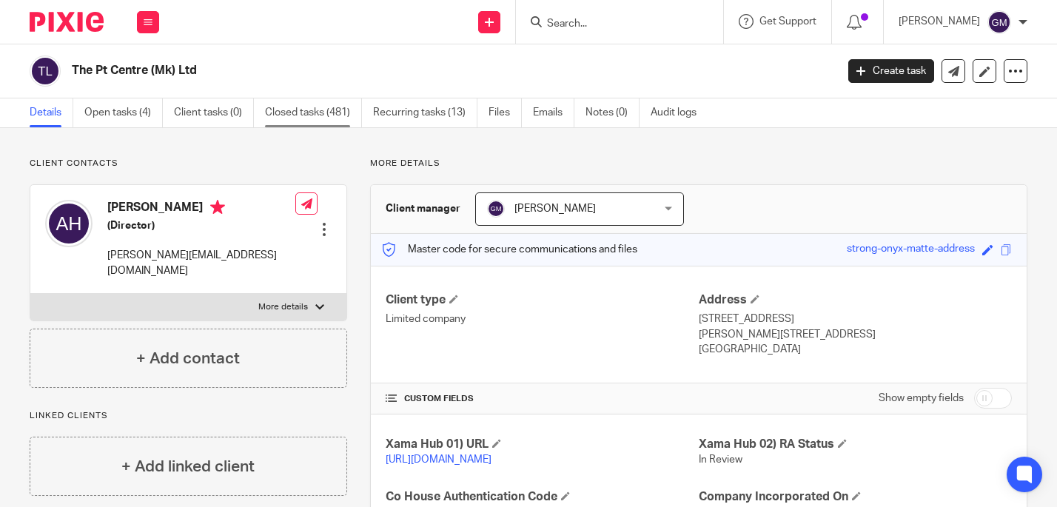
click at [313, 115] on link "Closed tasks (481)" at bounding box center [313, 112] width 97 height 29
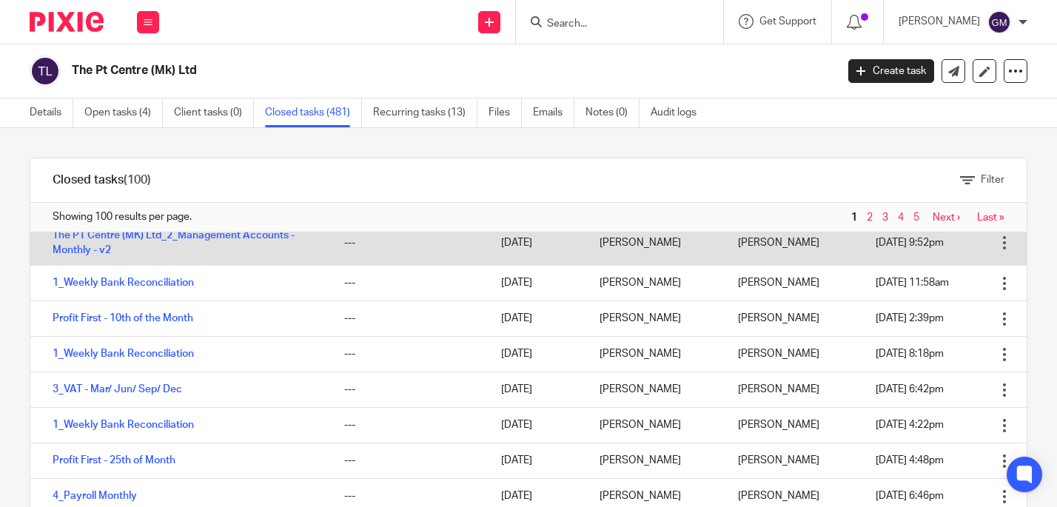
scroll to position [81, 0]
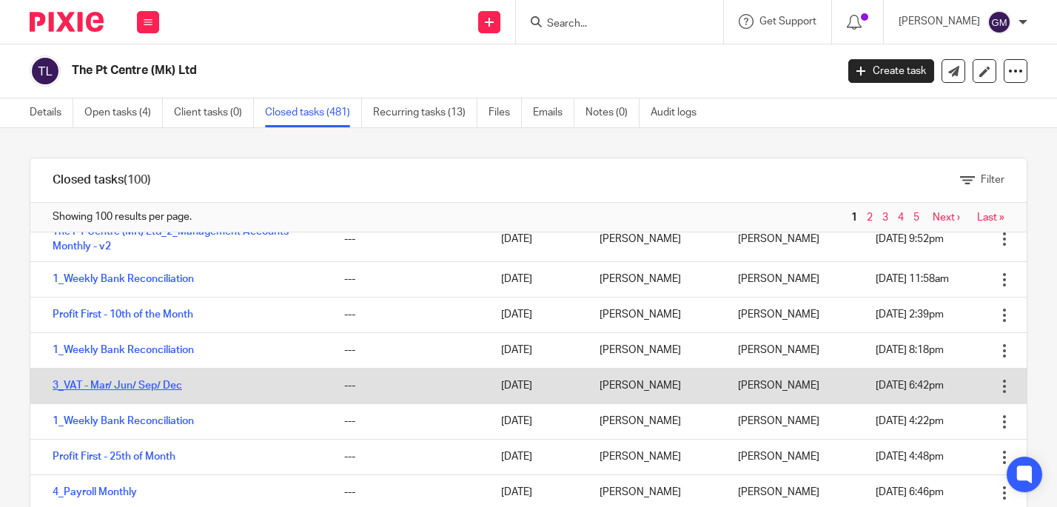
click at [127, 385] on link "3_VAT - Mar/ Jun/ Sep/ Dec" at bounding box center [118, 385] width 130 height 10
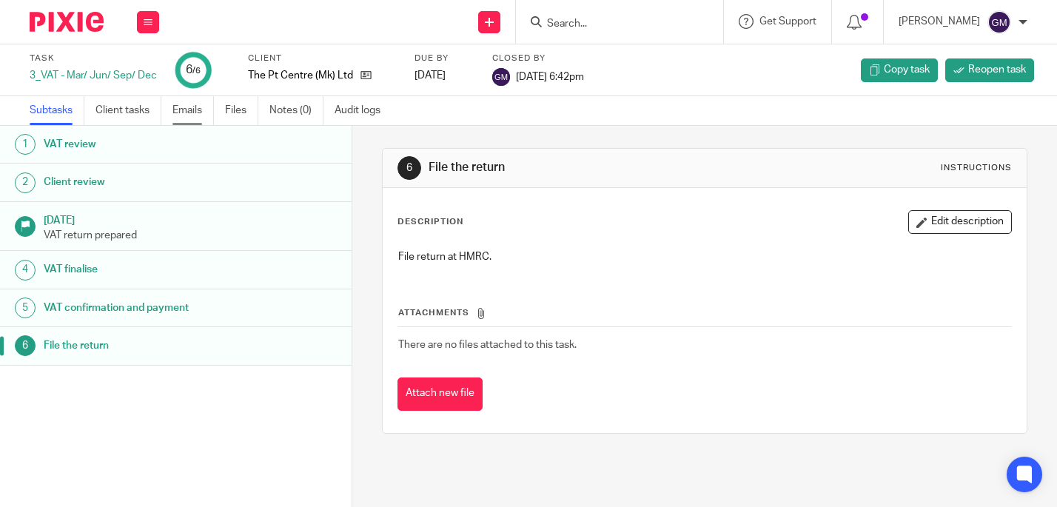
click at [189, 107] on link "Emails" at bounding box center [192, 110] width 41 height 29
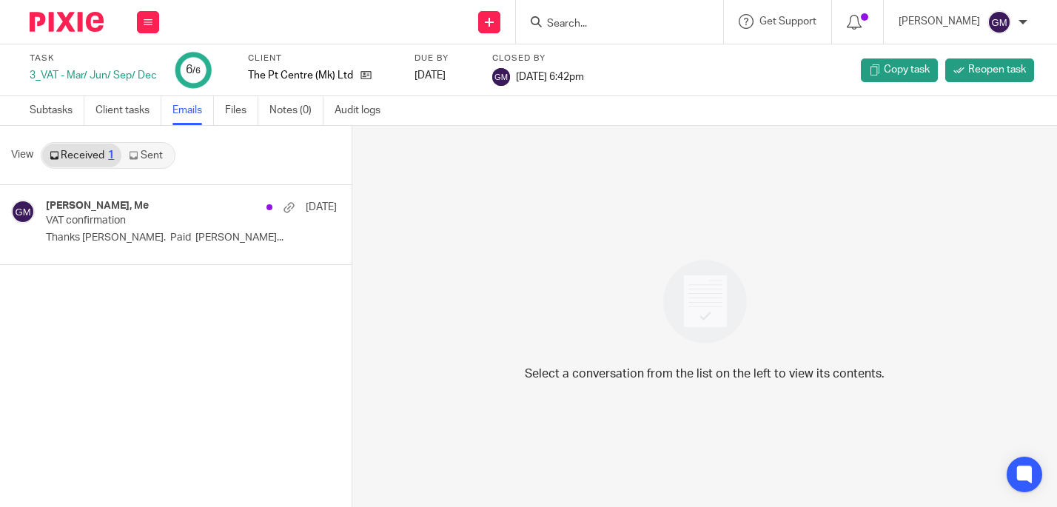
click at [164, 154] on link "Sent" at bounding box center [147, 156] width 52 height 24
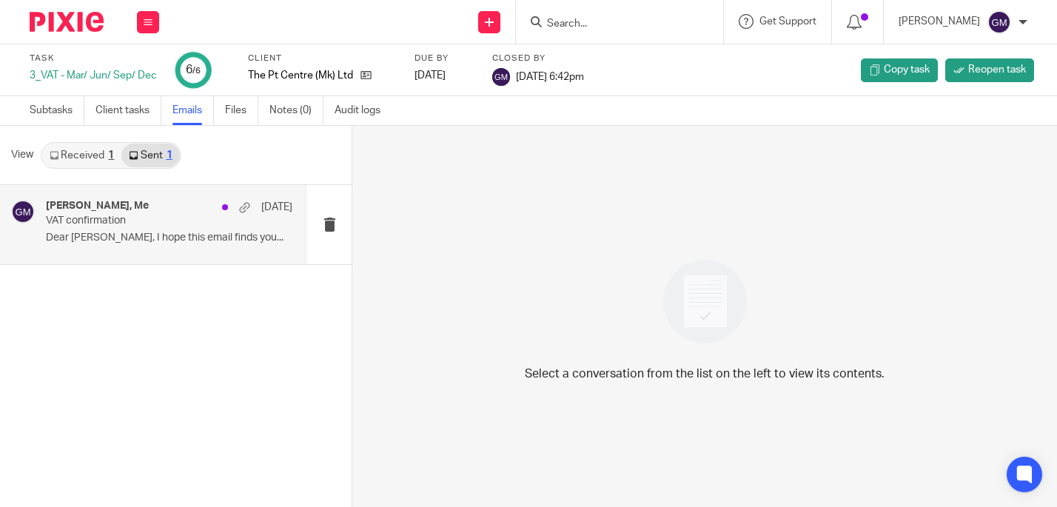
click at [192, 247] on div "[PERSON_NAME], Me [DATE] VAT confirmation Dear [PERSON_NAME], I hope this email…" at bounding box center [169, 225] width 246 height 50
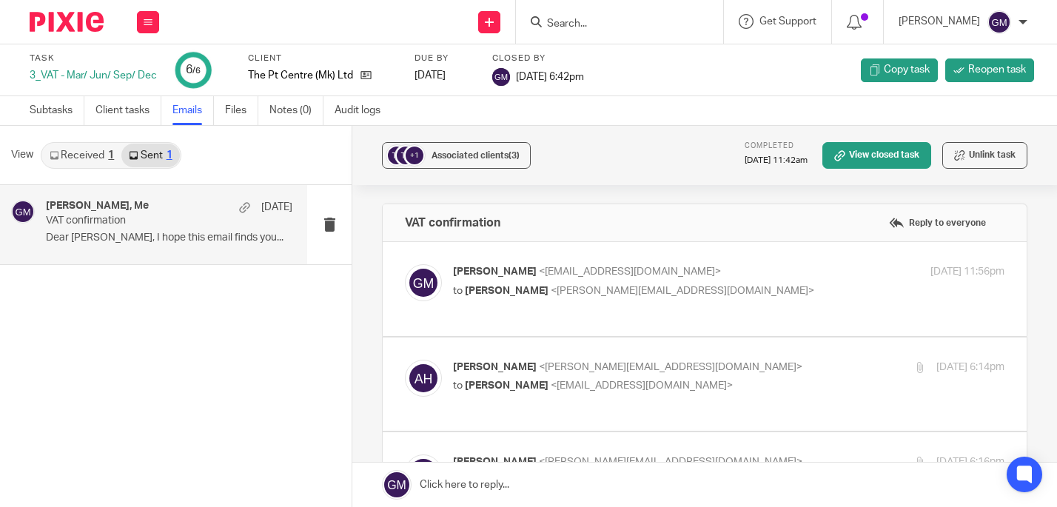
click at [673, 293] on p "to [PERSON_NAME] <[PERSON_NAME][EMAIL_ADDRESS][DOMAIN_NAME]>" at bounding box center [637, 291] width 368 height 16
checkbox input "true"
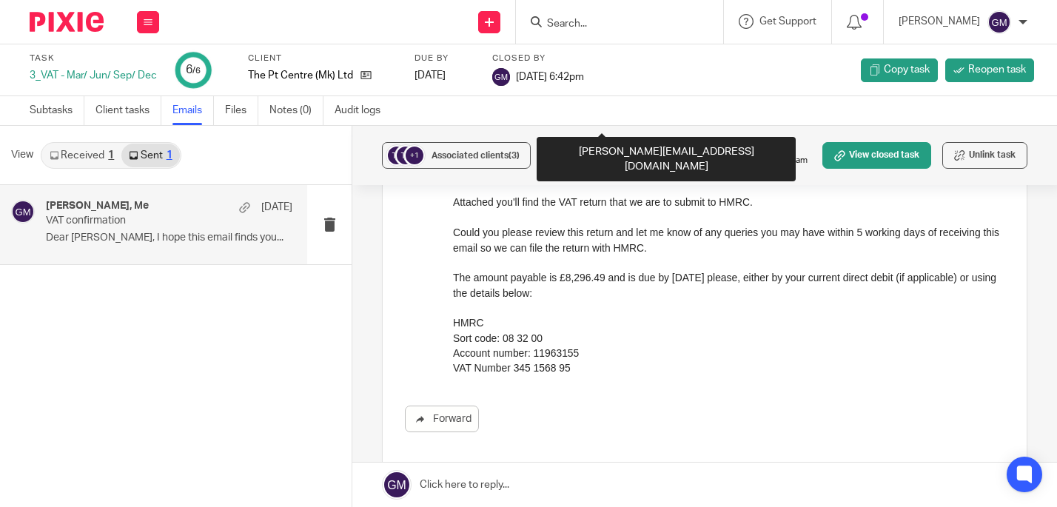
scroll to position [230, 0]
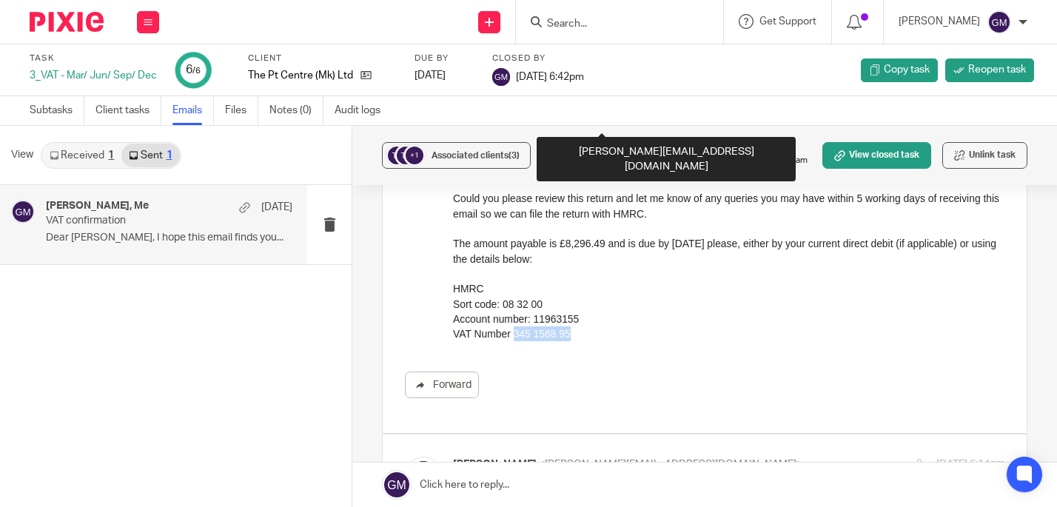
drag, startPoint x: 517, startPoint y: 336, endPoint x: 582, endPoint y: 337, distance: 64.4
click at [582, 337] on p "VAT Number 345 1568 95" at bounding box center [728, 333] width 551 height 15
copy p "345 1568 95"
